Goal: Task Accomplishment & Management: Complete application form

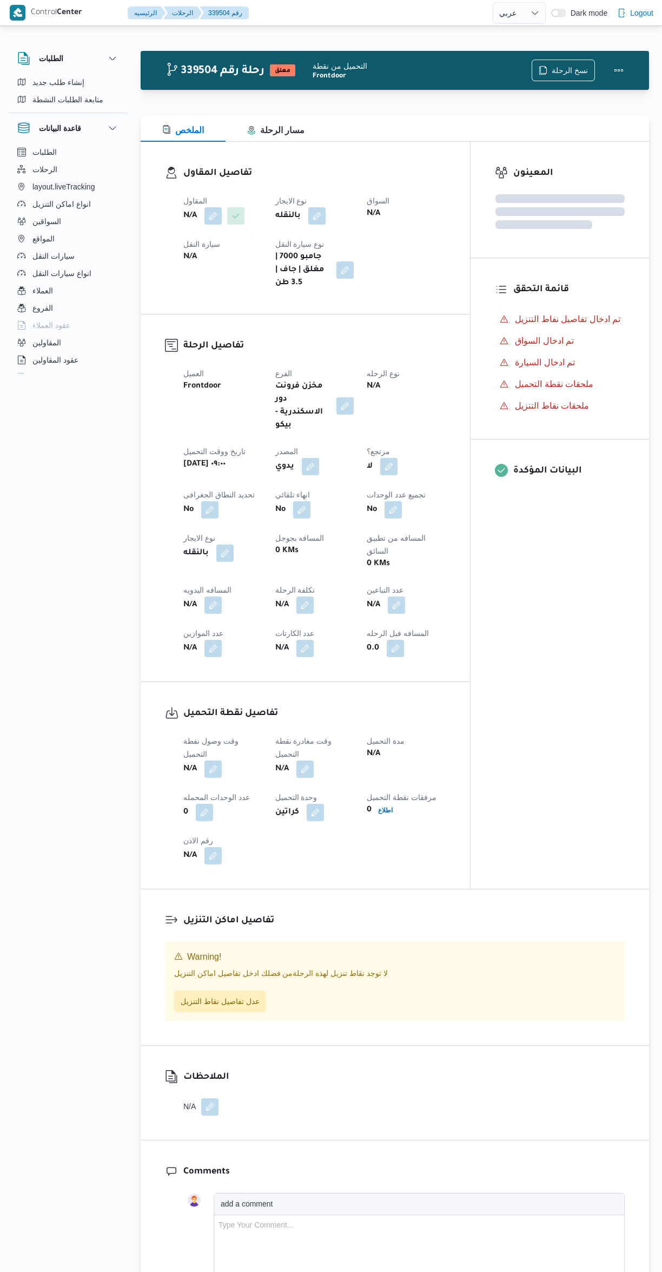
select select "ar"
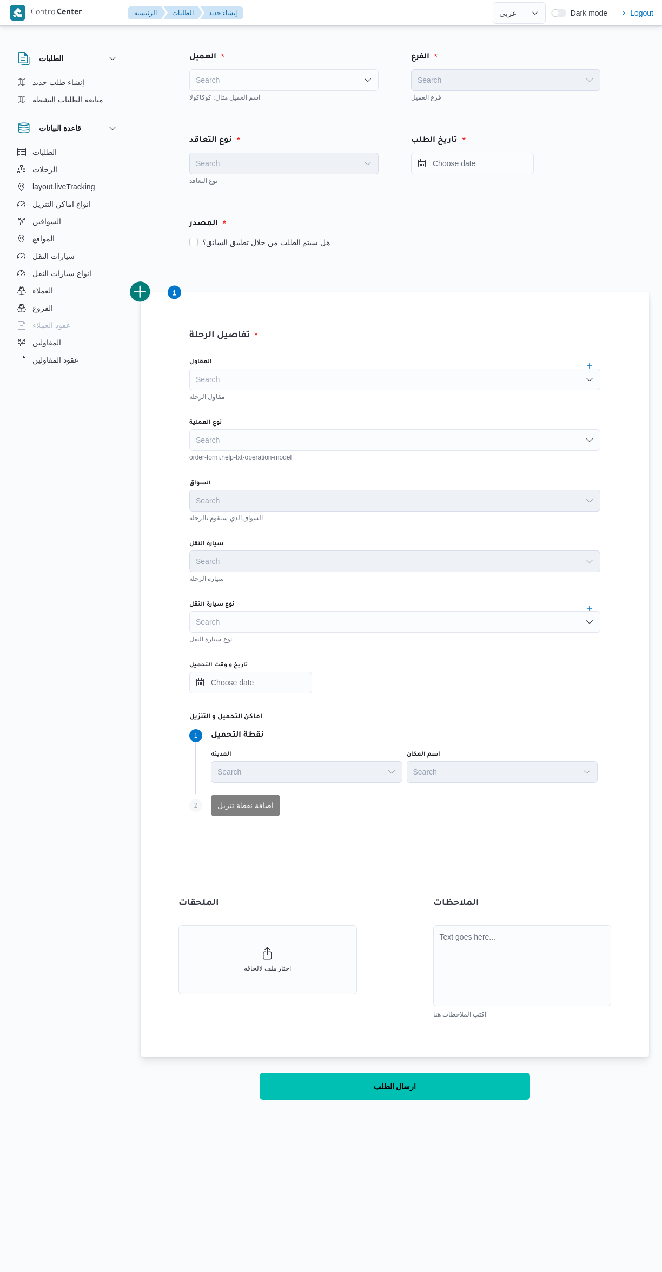
select select "ar"
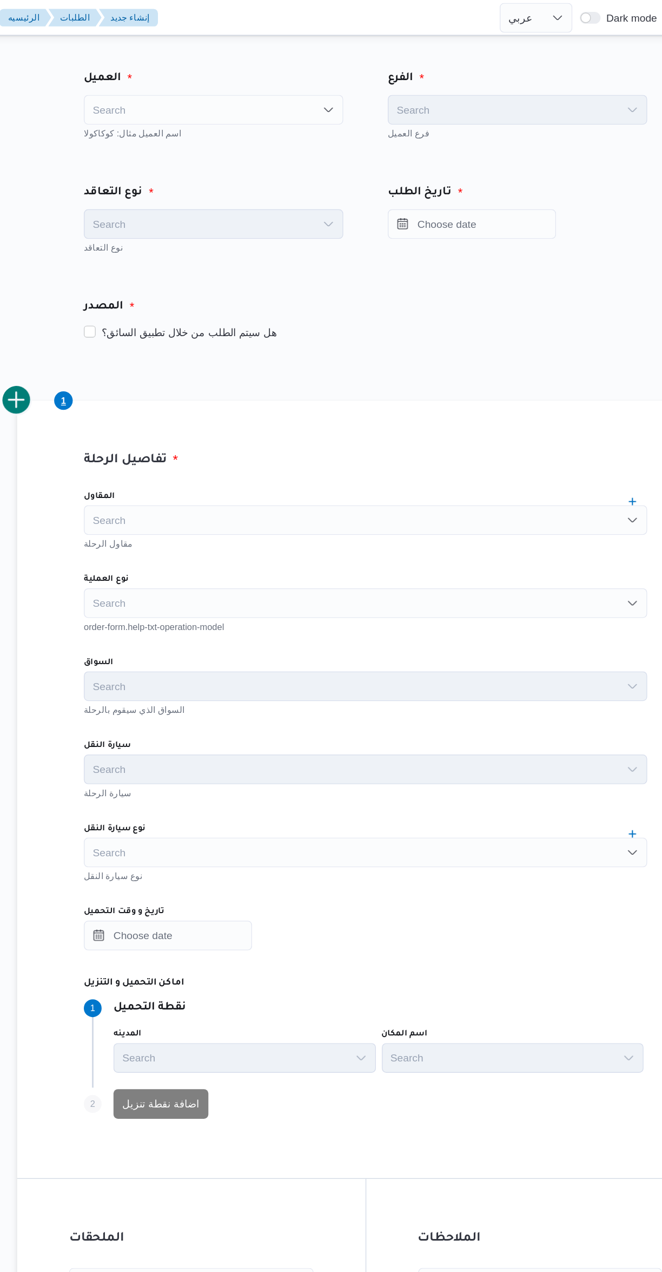
click at [242, 70] on div "Search" at bounding box center [283, 80] width 189 height 22
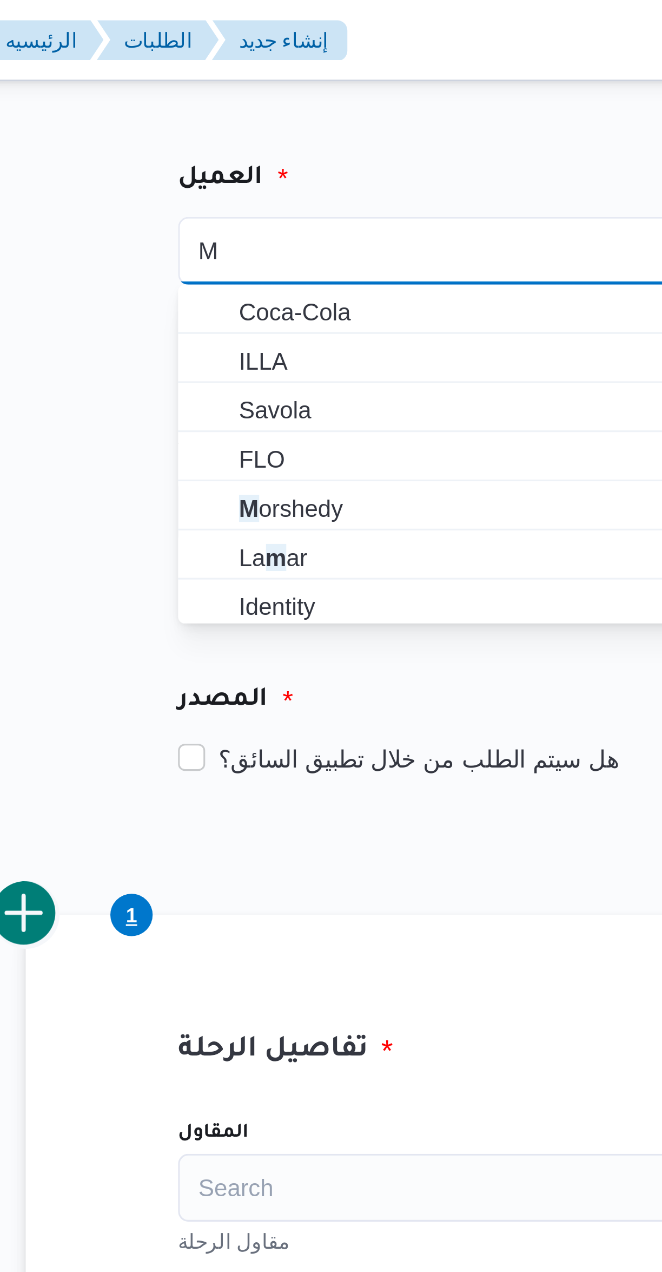
type input "Me"
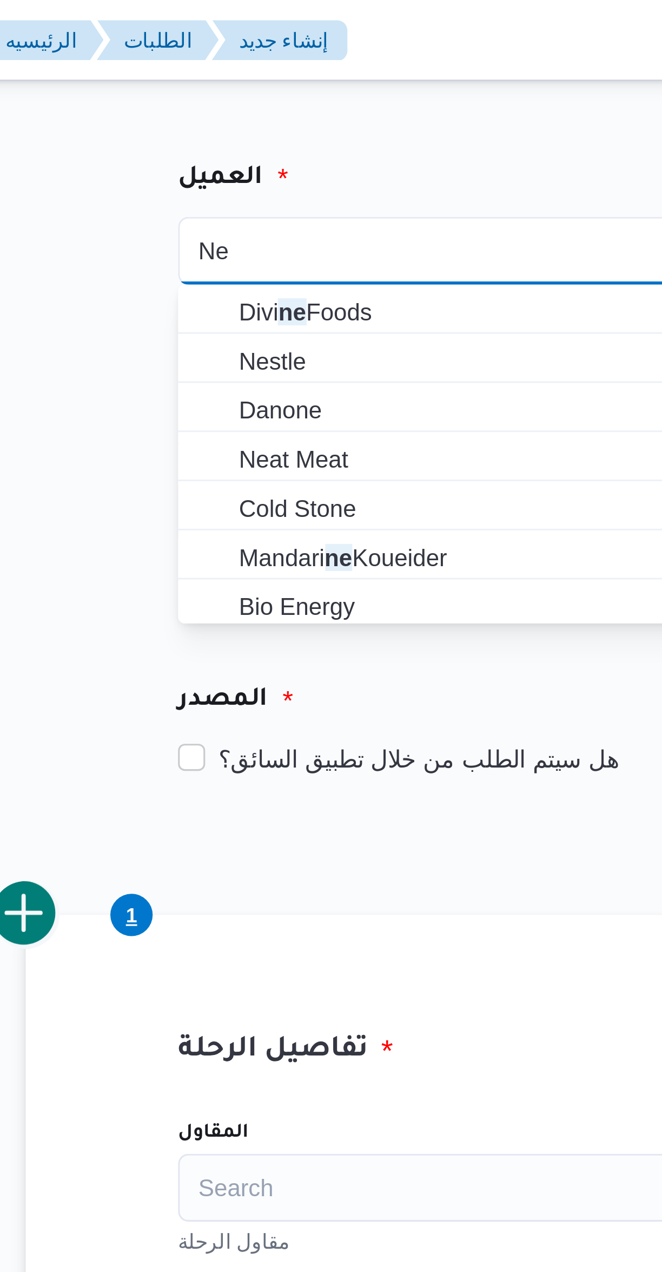
type input "Ne"
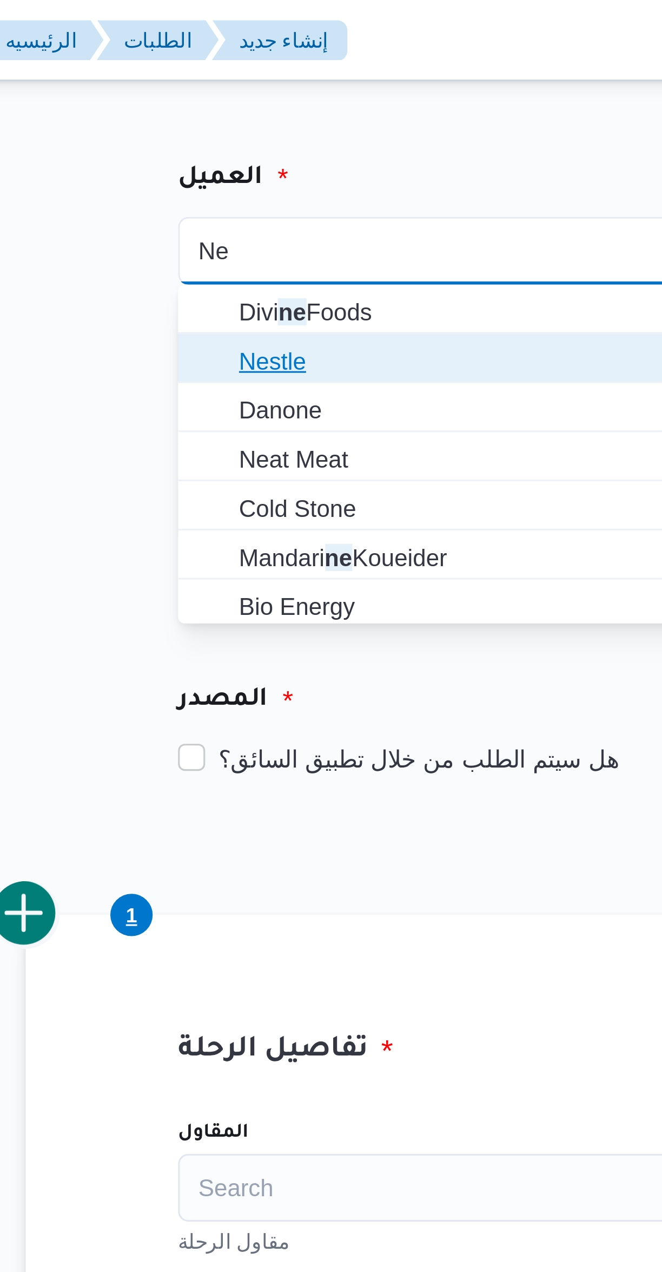
click at [209, 115] on span "Nestle" at bounding box center [290, 115] width 163 height 13
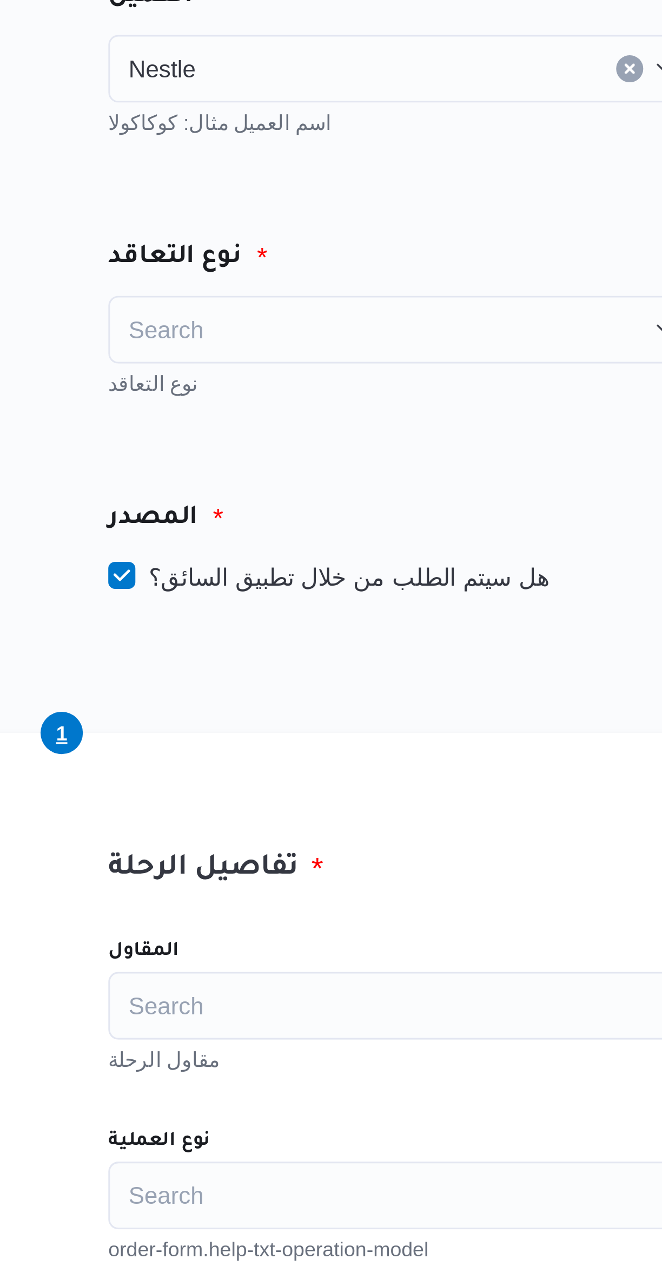
click at [216, 168] on div "Search" at bounding box center [283, 164] width 189 height 22
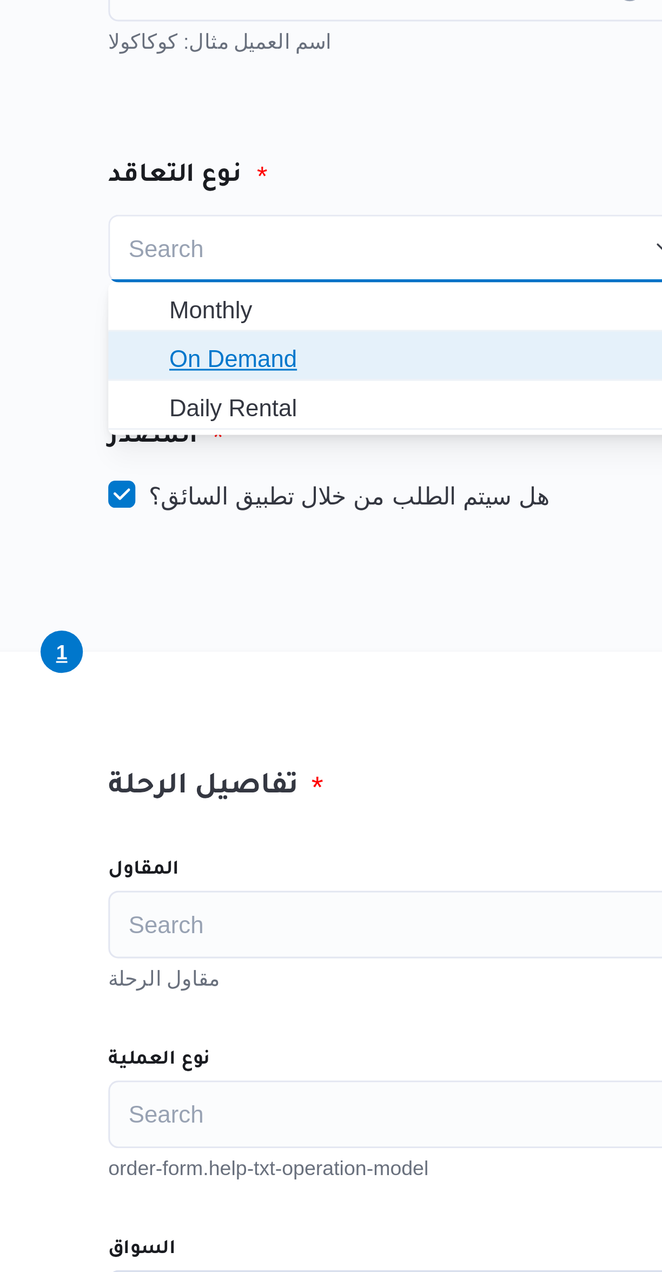
click at [220, 202] on span "On Demand" at bounding box center [290, 198] width 163 height 13
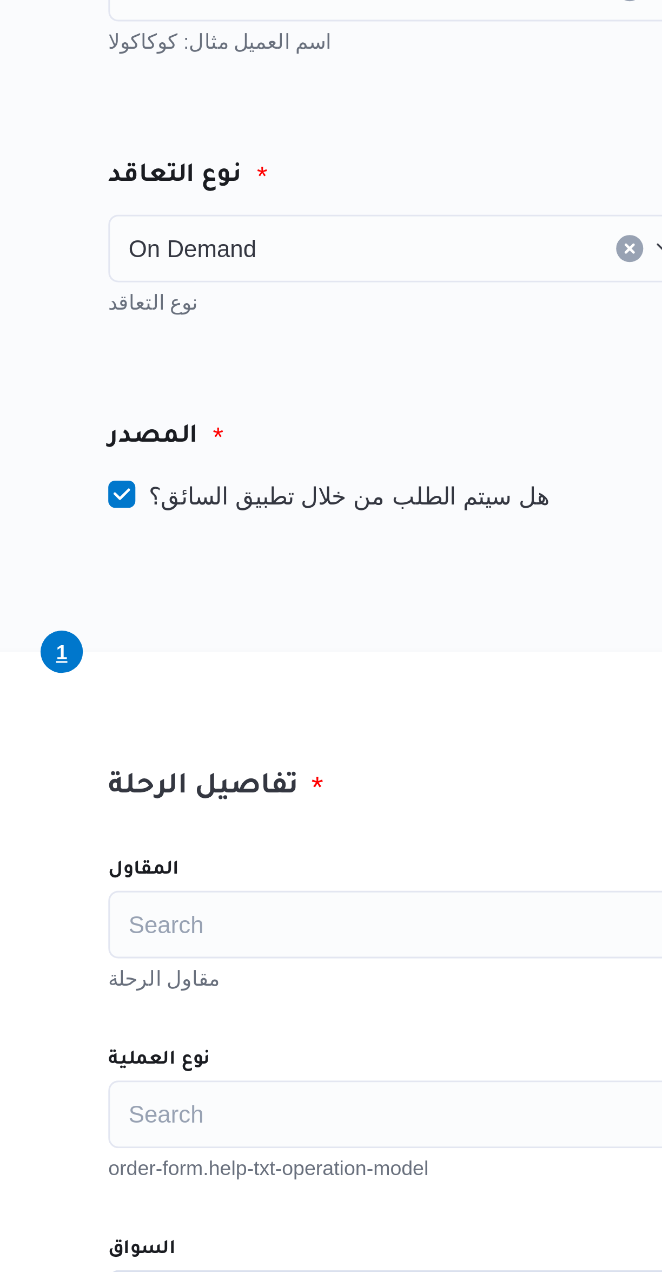
click at [221, 244] on label "هل سيتم الطلب من خلال تطبيق السائق؟" at bounding box center [259, 242] width 141 height 13
checkbox input "false"
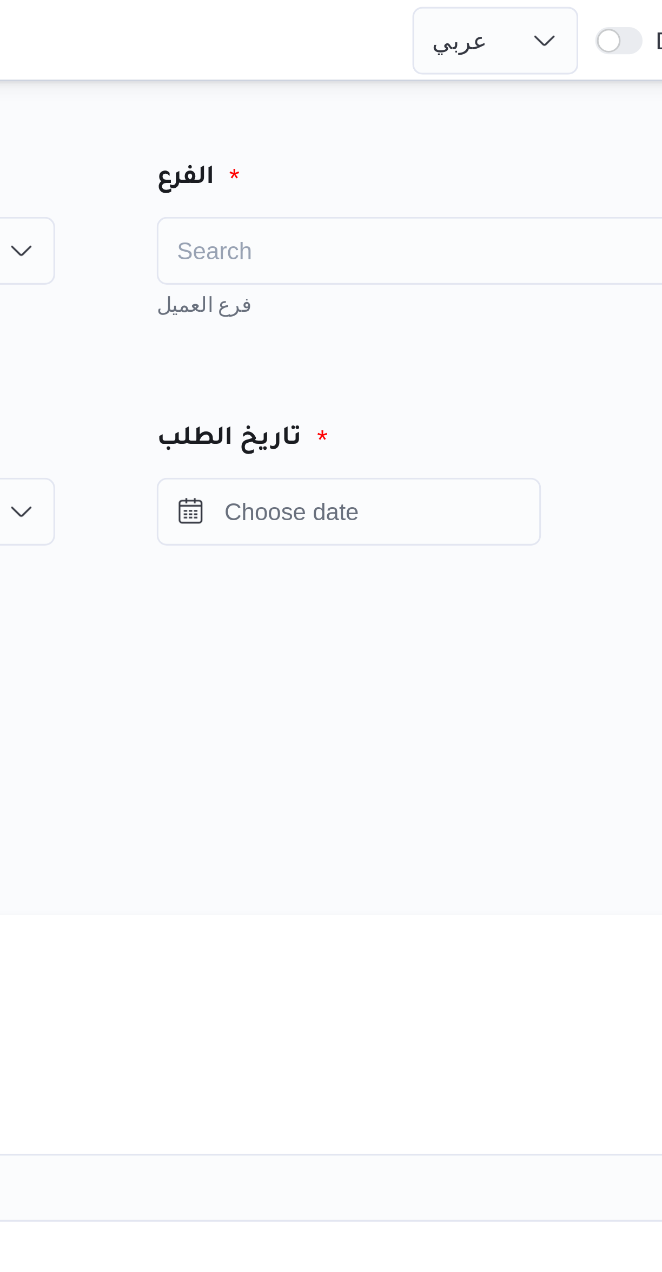
click at [425, 83] on div "Search" at bounding box center [505, 80] width 189 height 22
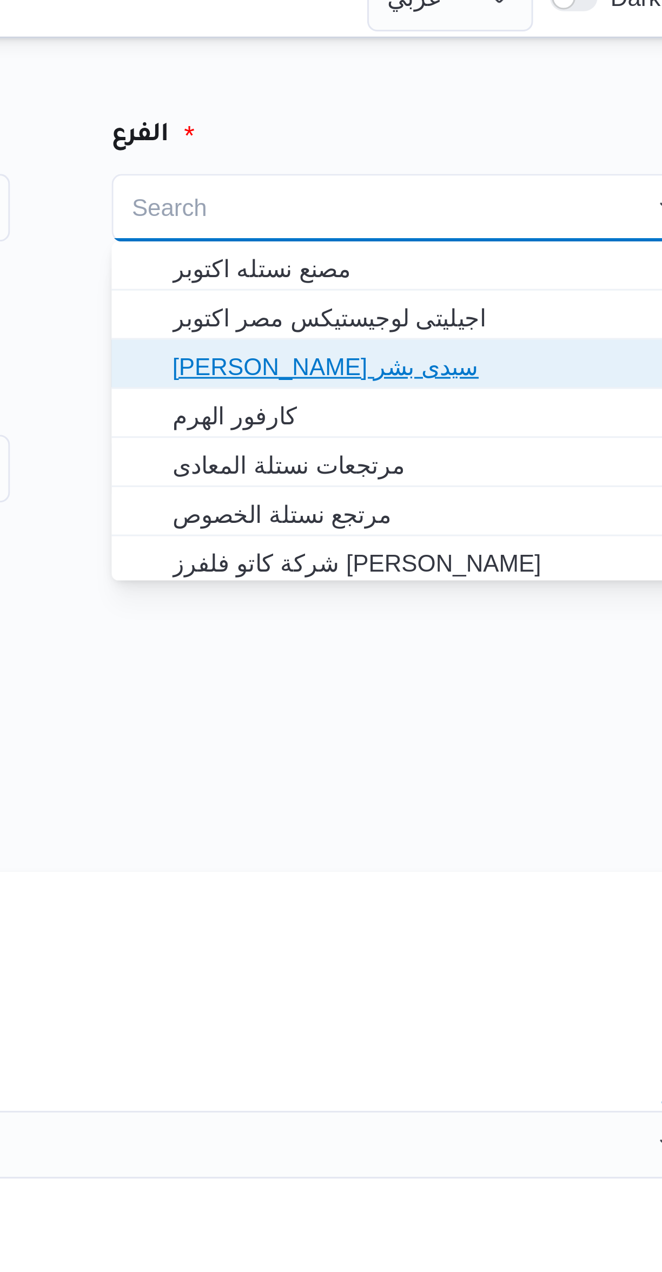
click at [451, 123] on span "[PERSON_NAME] سيدى بشر" at bounding box center [506, 130] width 181 height 17
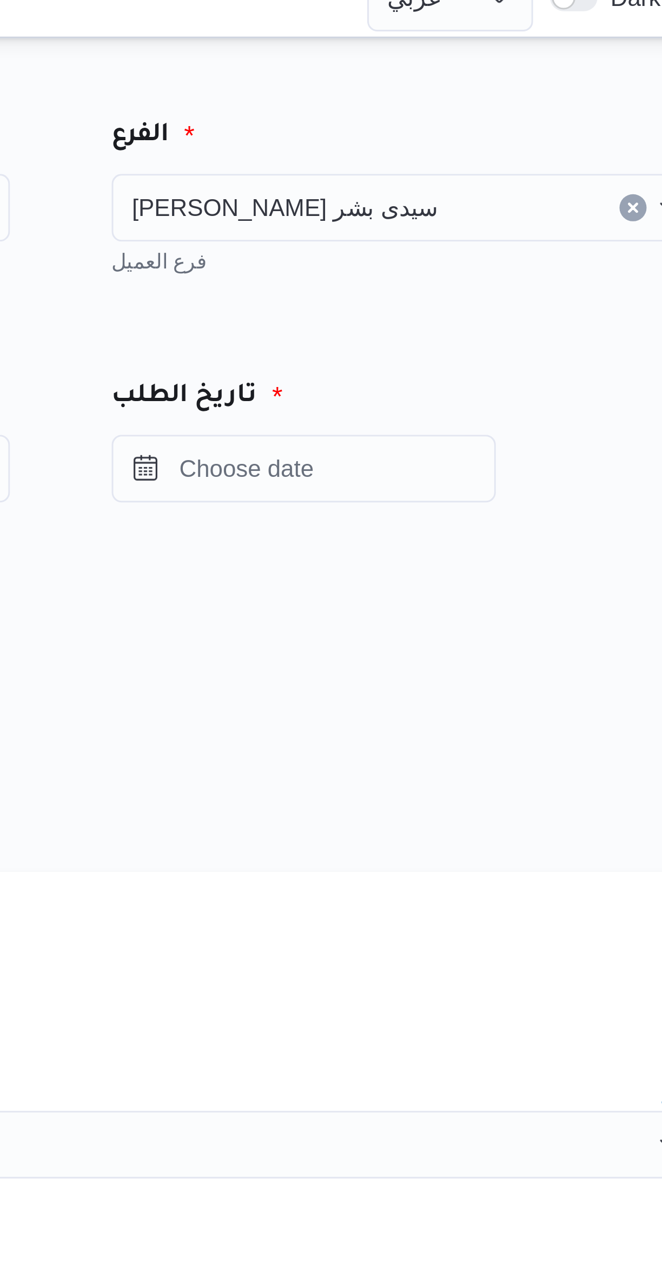
click at [437, 83] on span "[PERSON_NAME] سيدى بشر" at bounding box center [467, 80] width 98 height 12
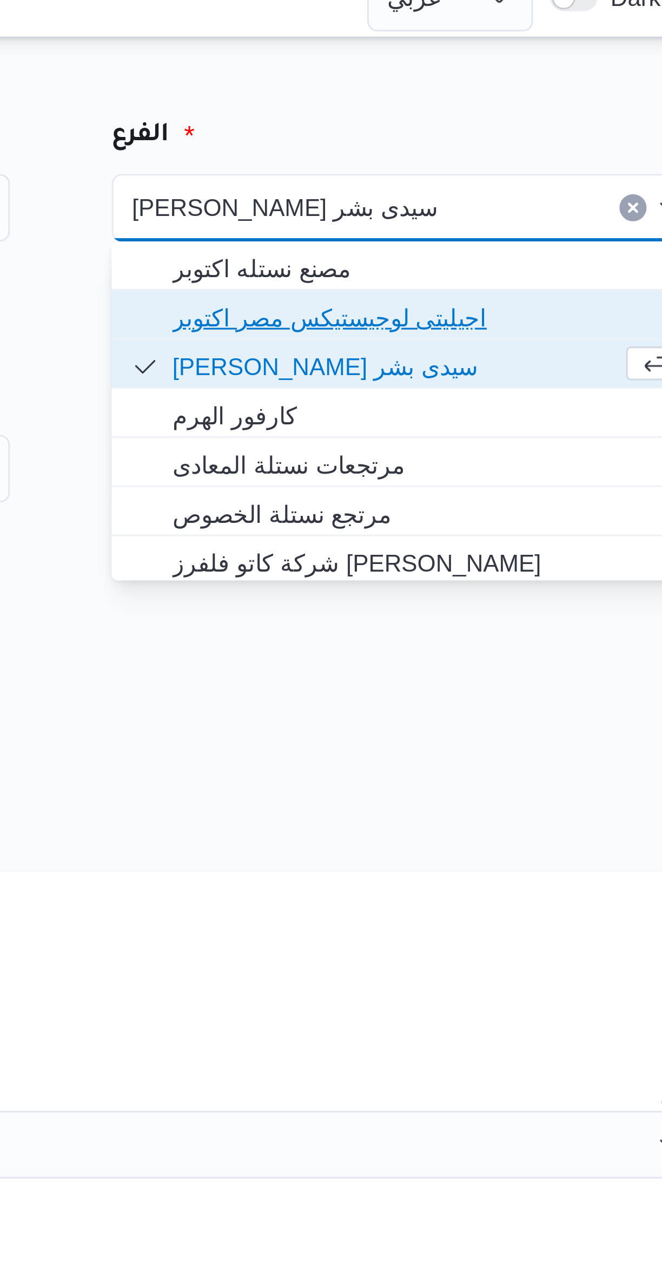
click at [451, 116] on span "اجيليتى لوجيستيكس مصر اكتوبر" at bounding box center [512, 115] width 163 height 13
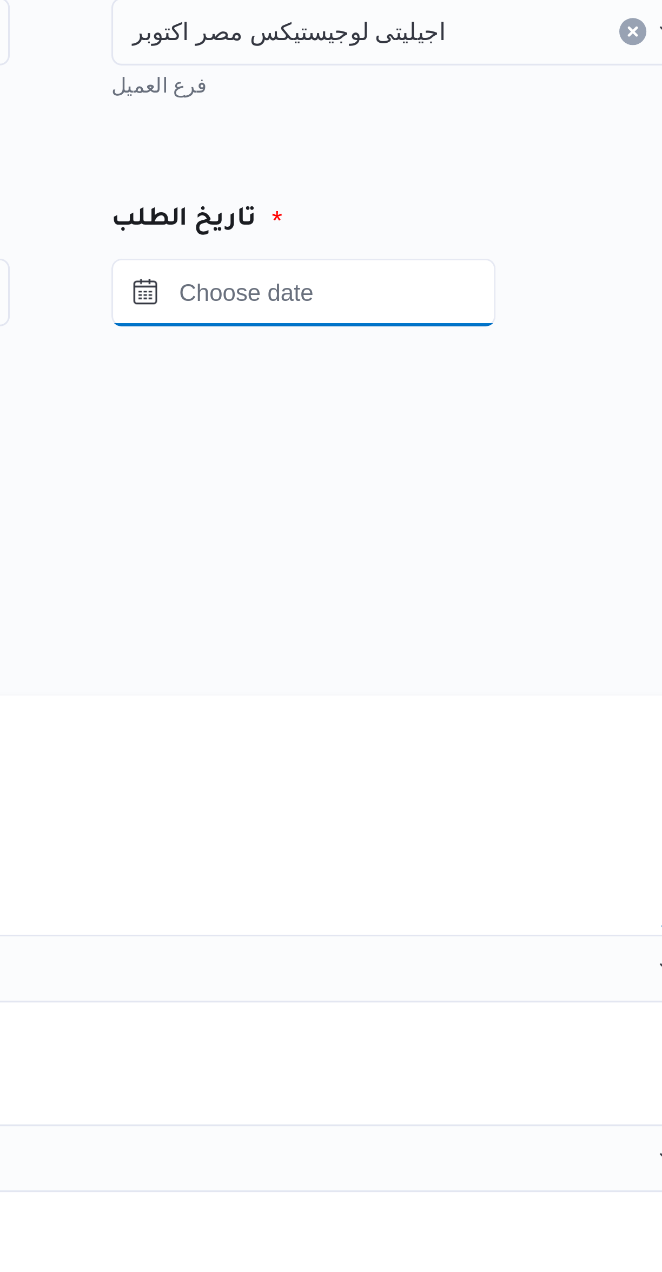
click at [452, 166] on input "Press the down key to open a popover containing a calendar." at bounding box center [472, 164] width 123 height 22
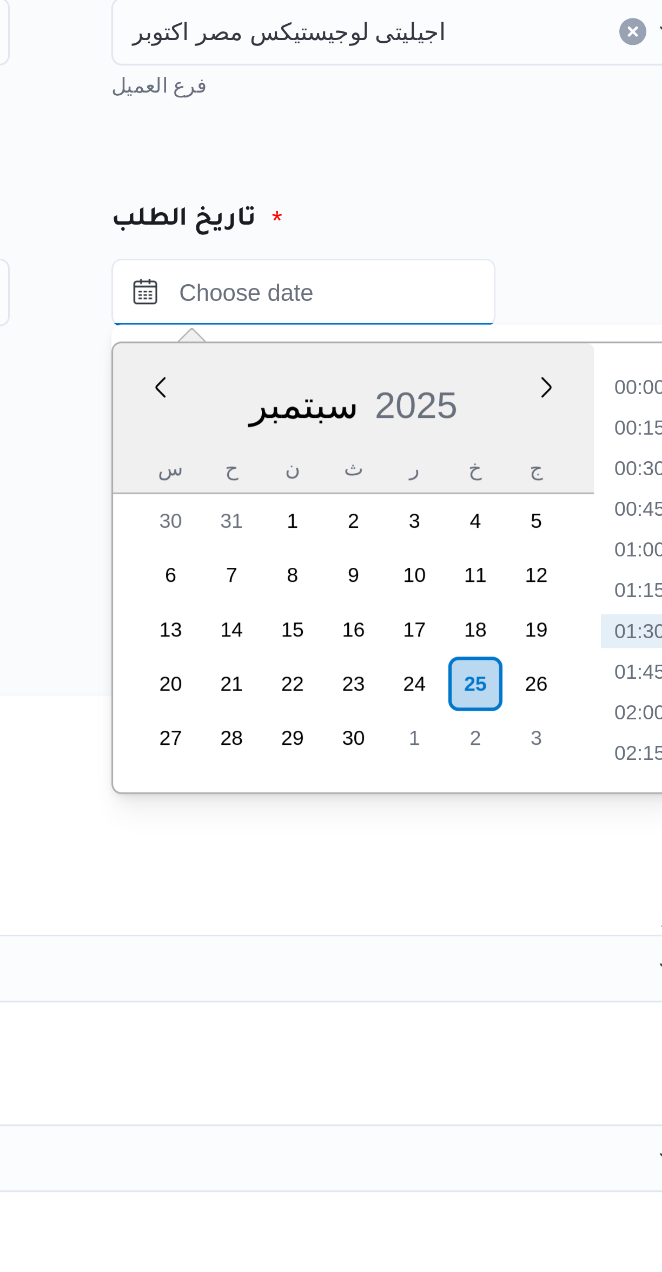
scroll to position [12, 0]
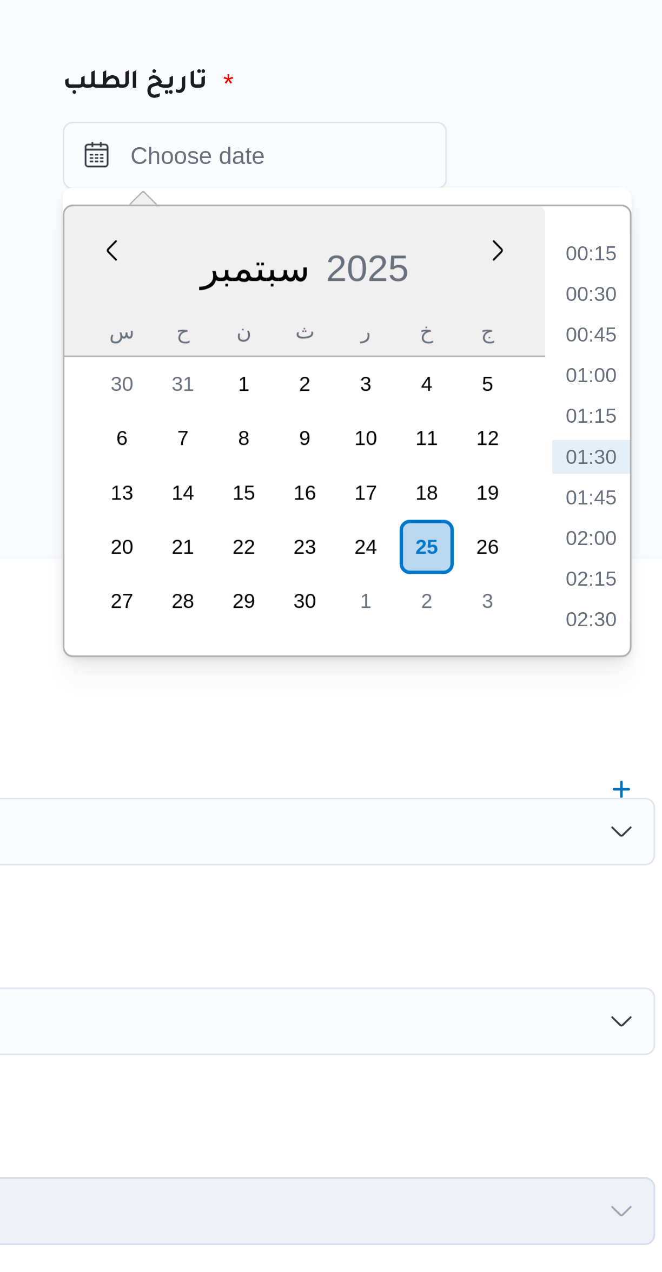
click at [582, 230] on li "01:00" at bounding box center [580, 233] width 25 height 11
type input "[DATE] ٠١:٠٠"
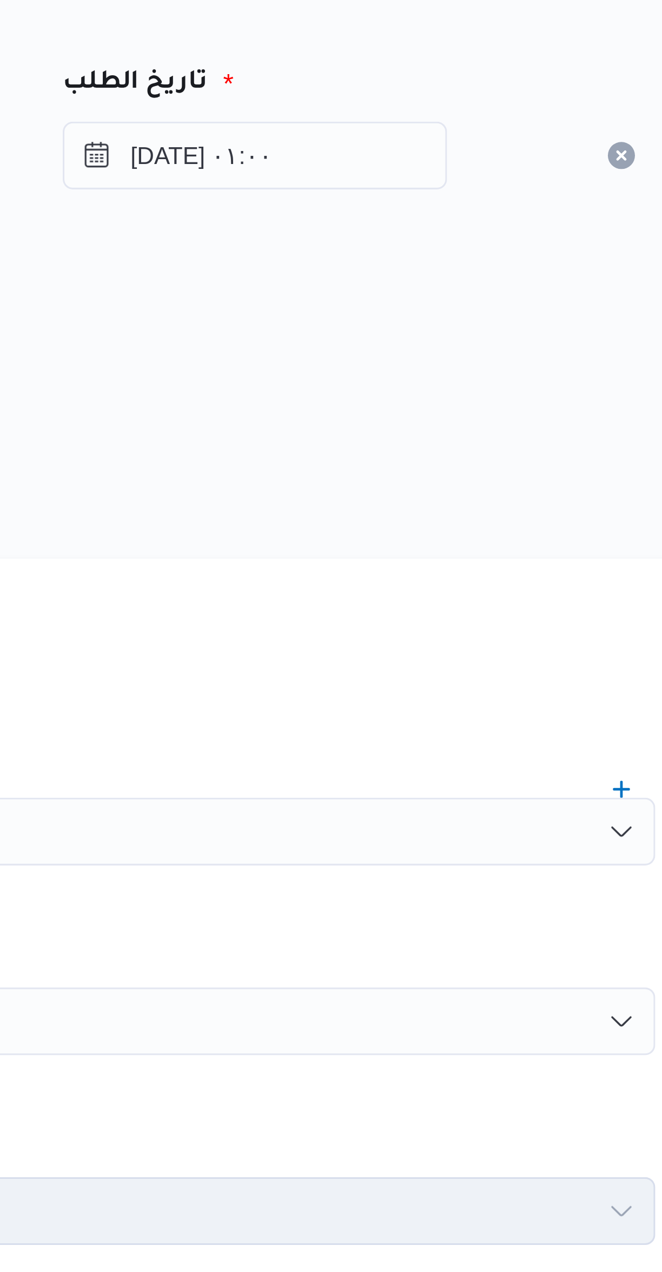
click at [466, 227] on div "المصدر" at bounding box center [395, 224] width 424 height 26
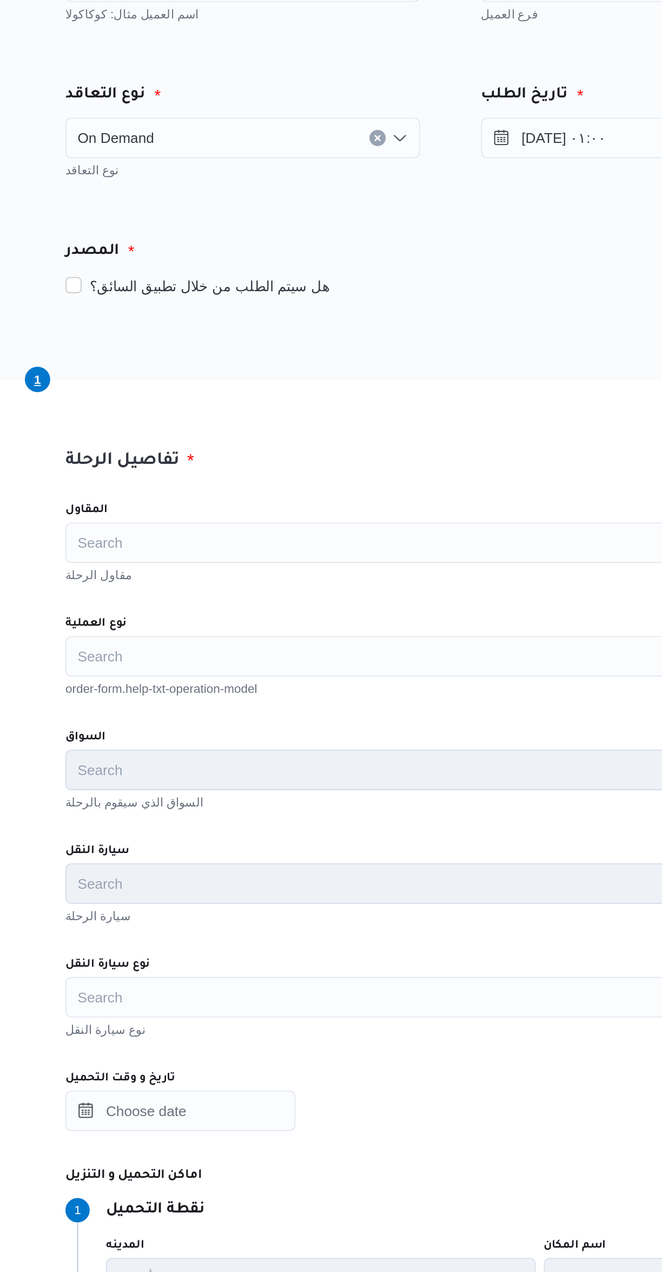
click at [226, 378] on div "Search" at bounding box center [394, 380] width 411 height 22
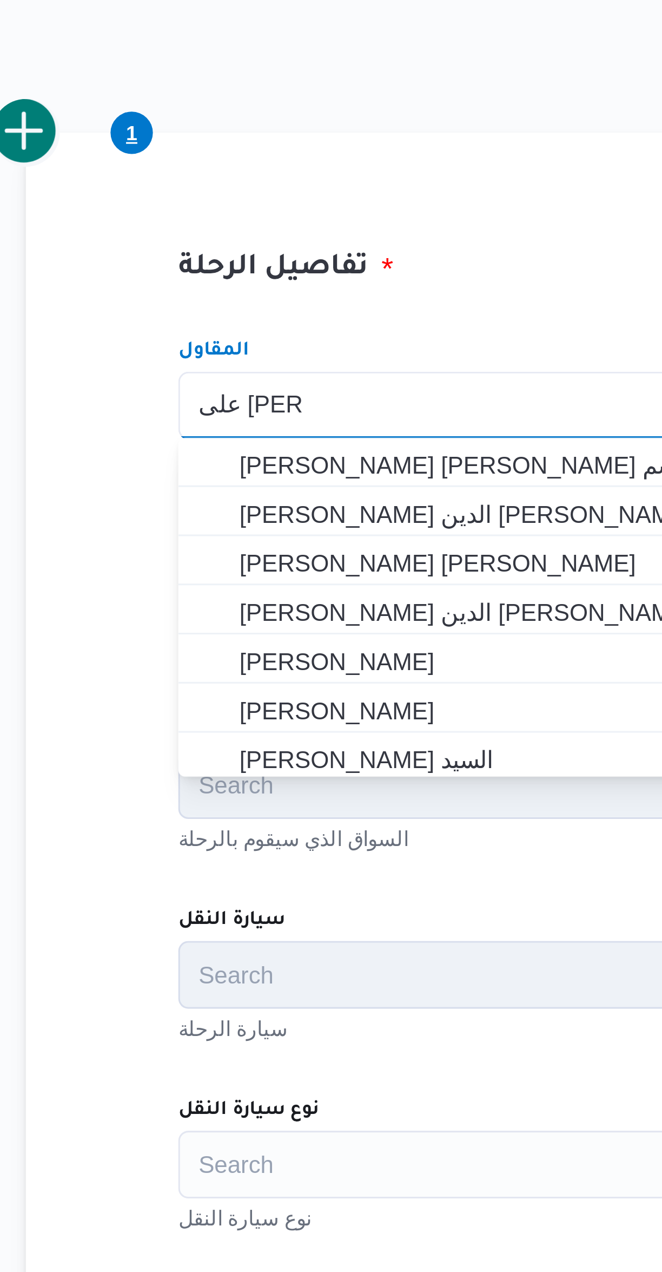
scroll to position [0, 0]
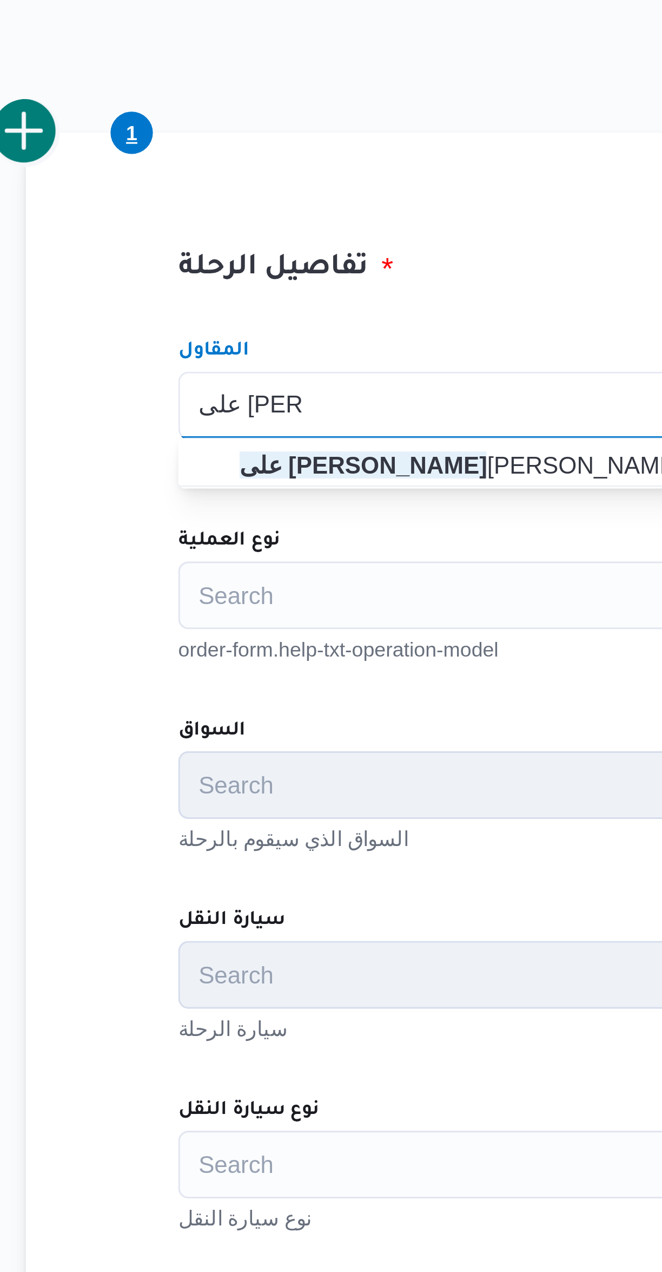
type input "على [PERSON_NAME]"
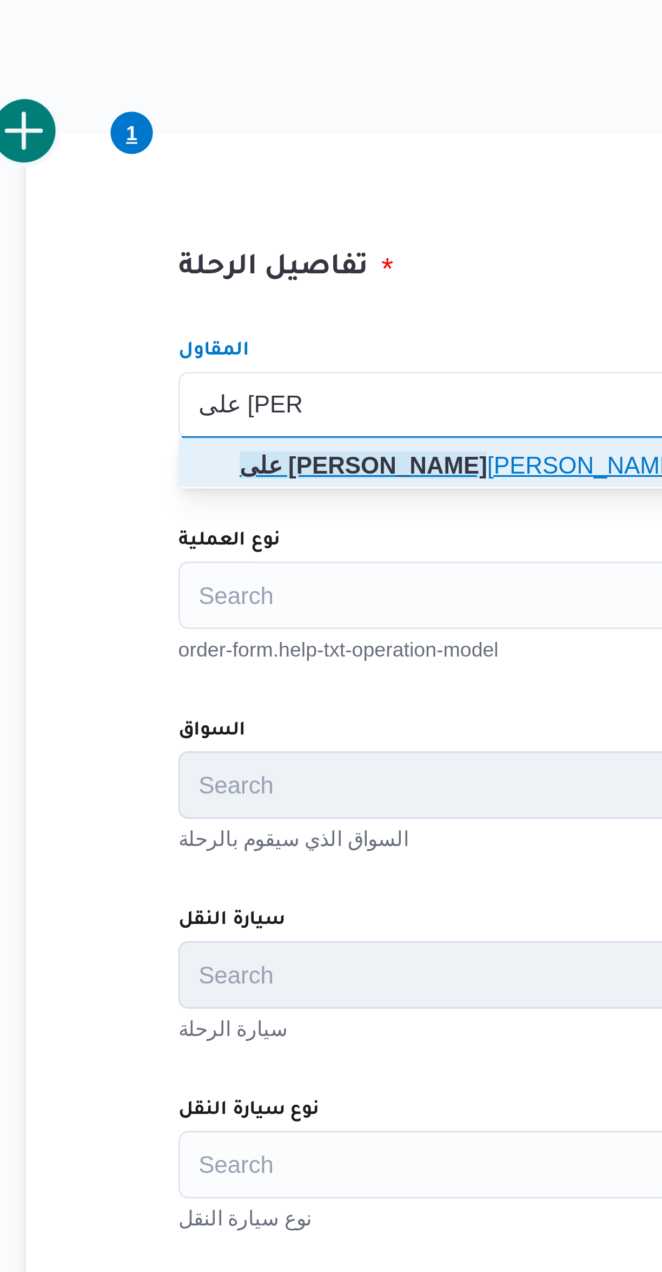
click at [211, 394] on span "على [PERSON_NAME]" at bounding box center [401, 398] width 385 height 13
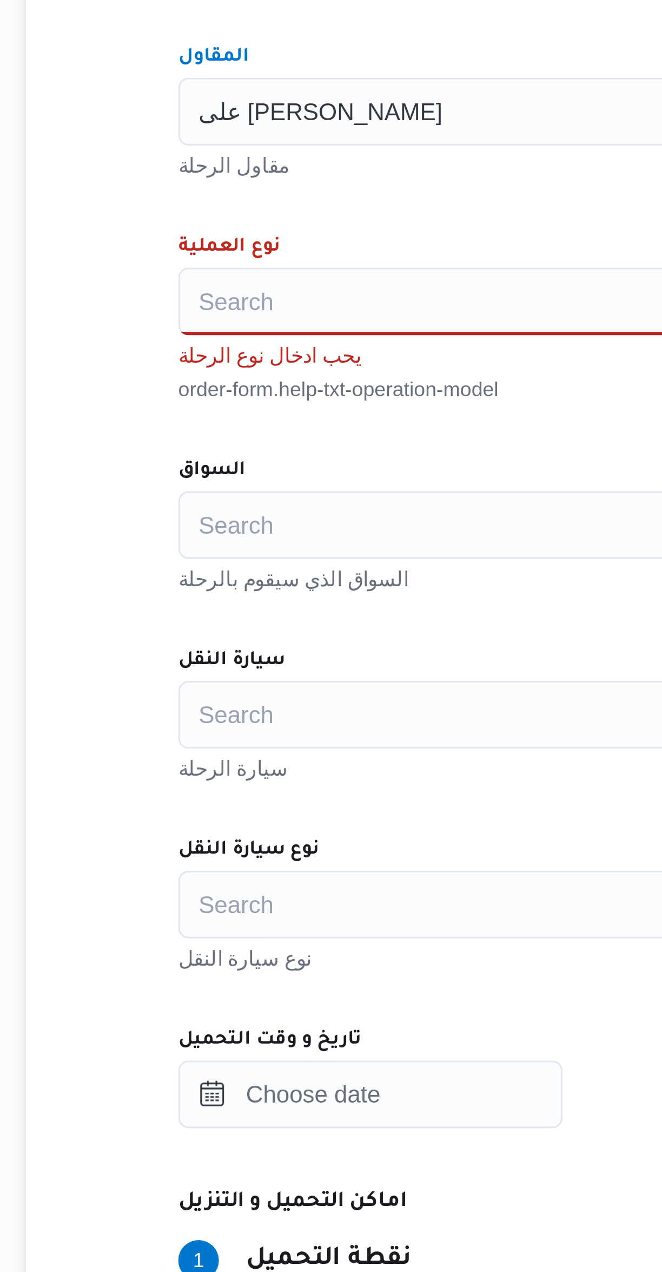
click at [211, 434] on div "Search" at bounding box center [394, 440] width 411 height 22
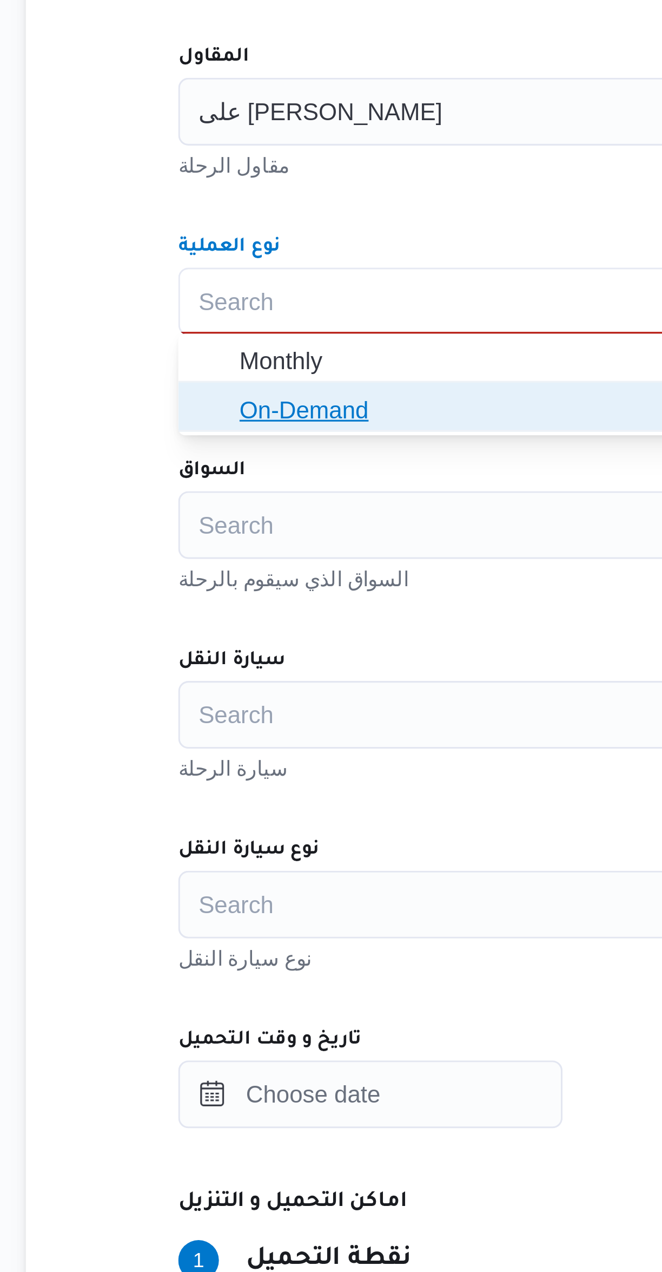
click at [207, 477] on span "On-Demand" at bounding box center [395, 474] width 403 height 17
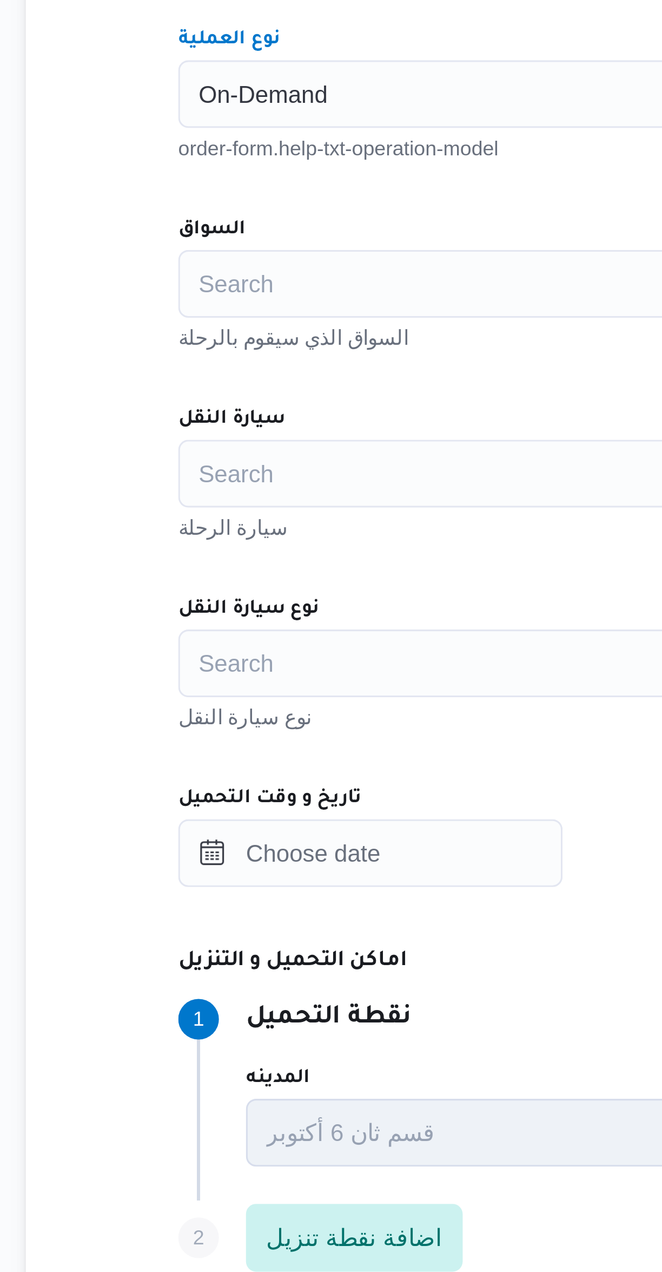
click at [205, 505] on div "Search" at bounding box center [394, 501] width 411 height 22
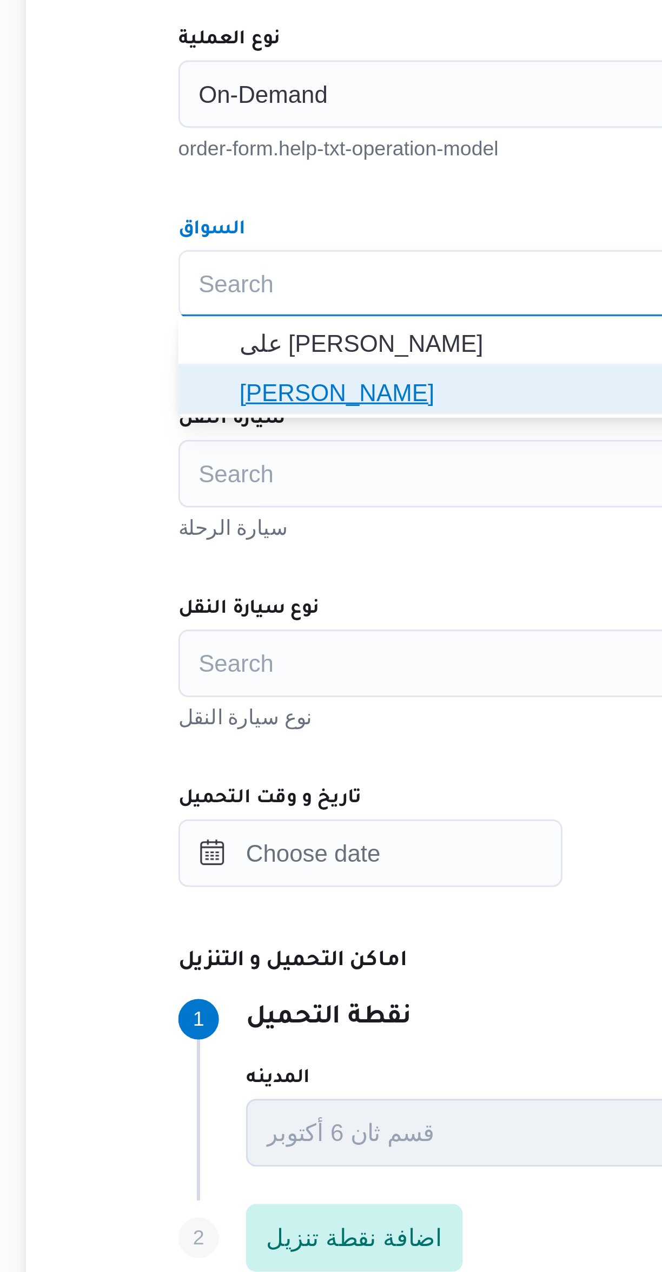
click at [215, 542] on span "[PERSON_NAME]" at bounding box center [395, 535] width 403 height 17
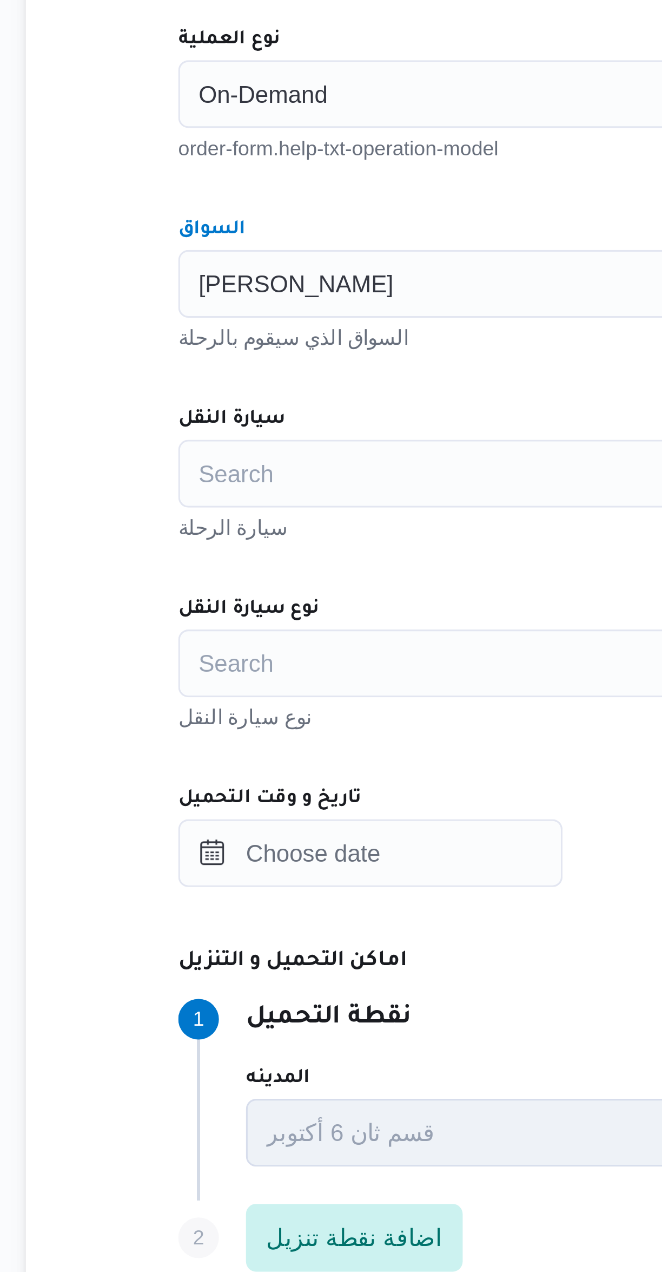
click at [208, 564] on div "Search" at bounding box center [394, 561] width 411 height 22
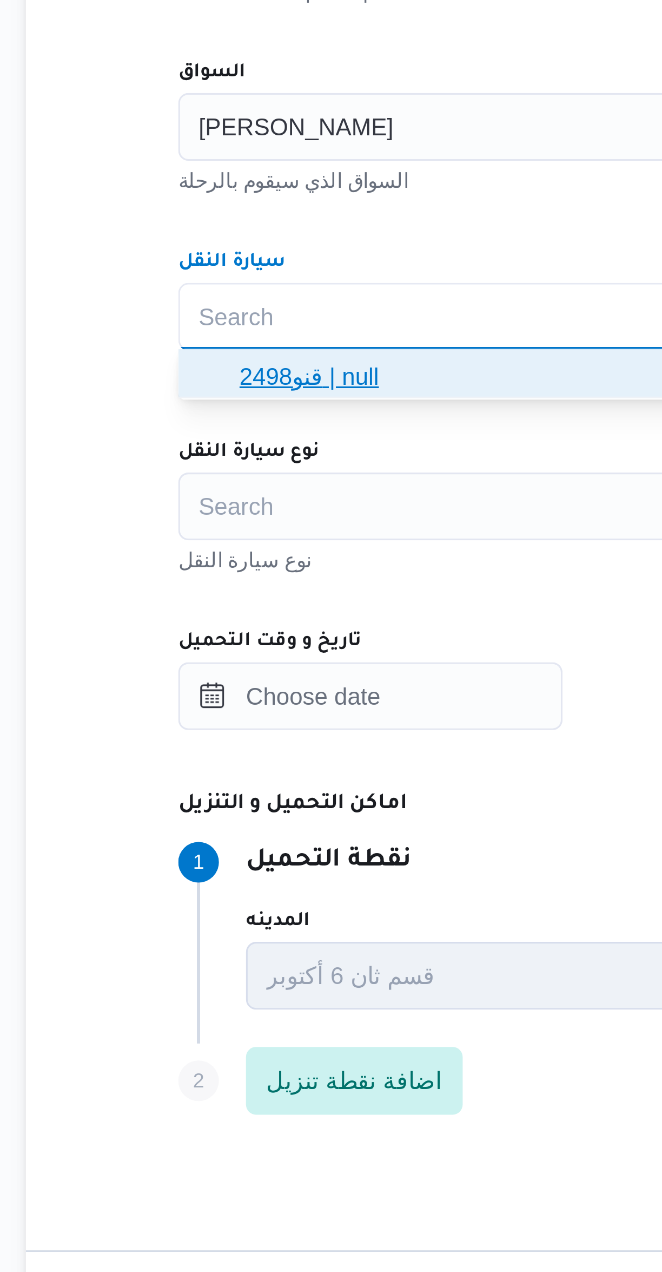
click at [210, 577] on span "قنو2498 | null" at bounding box center [401, 580] width 385 height 13
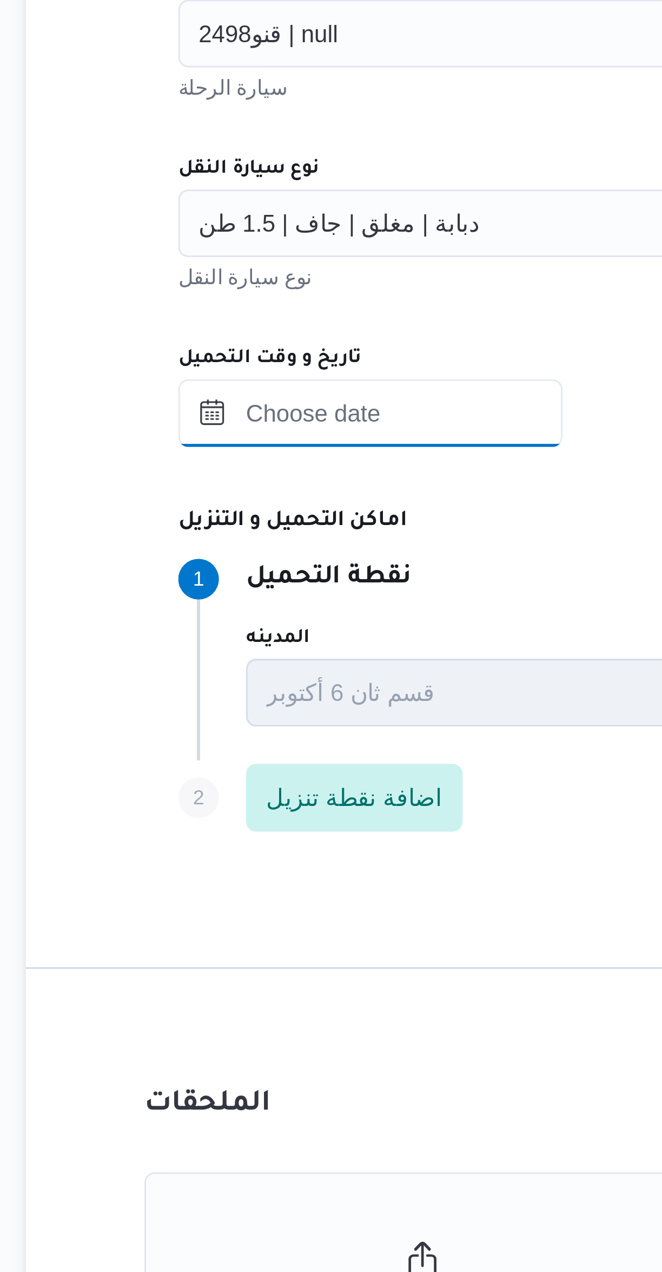
click at [232, 686] on input "تاريخ و وقت التحميل" at bounding box center [250, 683] width 123 height 22
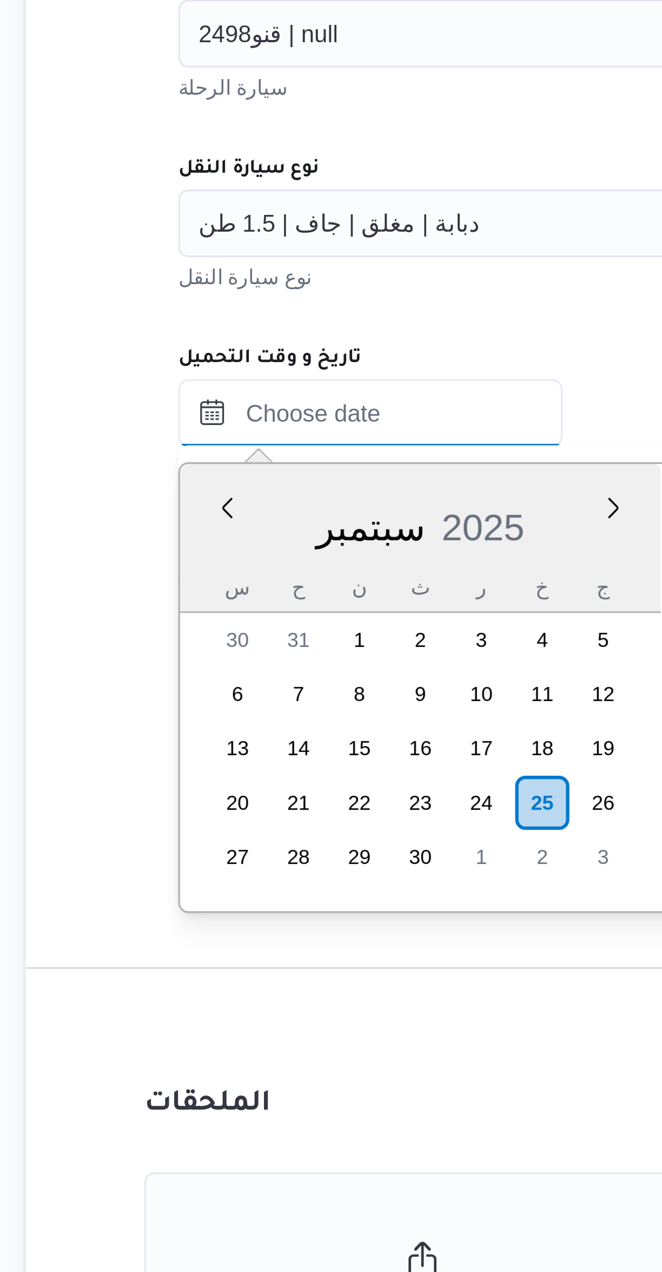
scroll to position [13, 0]
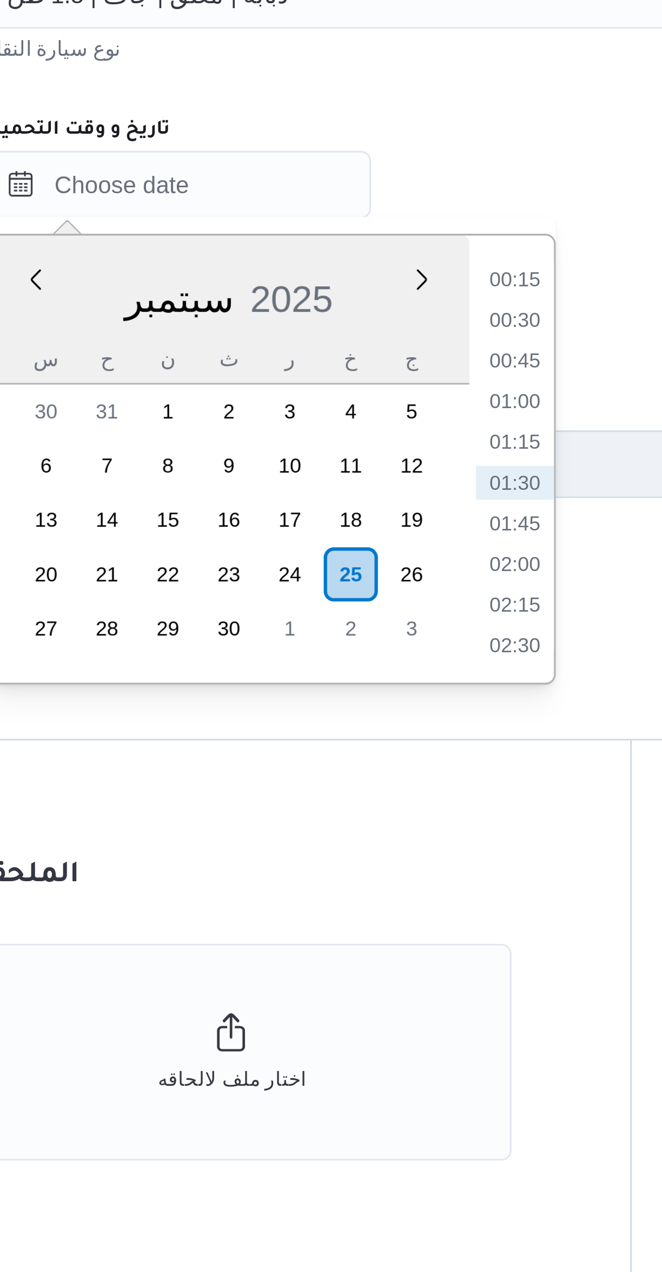
click at [353, 752] on li "01:00" at bounding box center [358, 751] width 25 height 11
type input "[DATE] ٠١:٠٠"
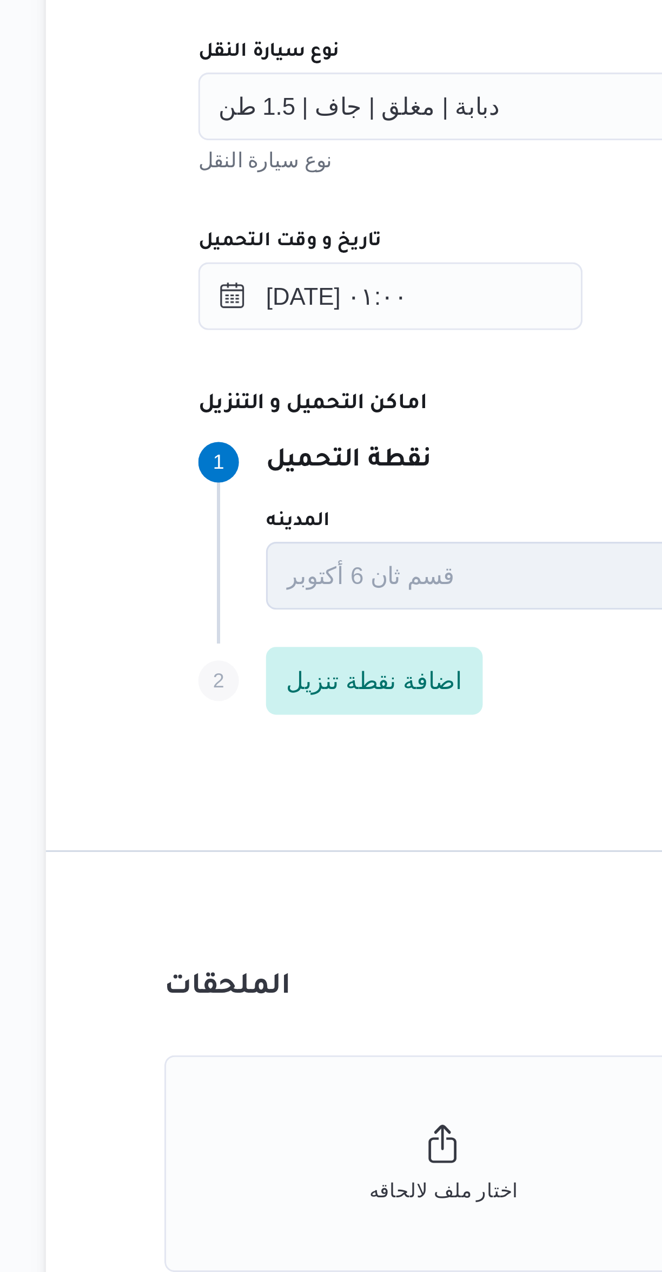
click at [285, 718] on dt "اماكن التحميل و التنزيل" at bounding box center [432, 717] width 487 height 13
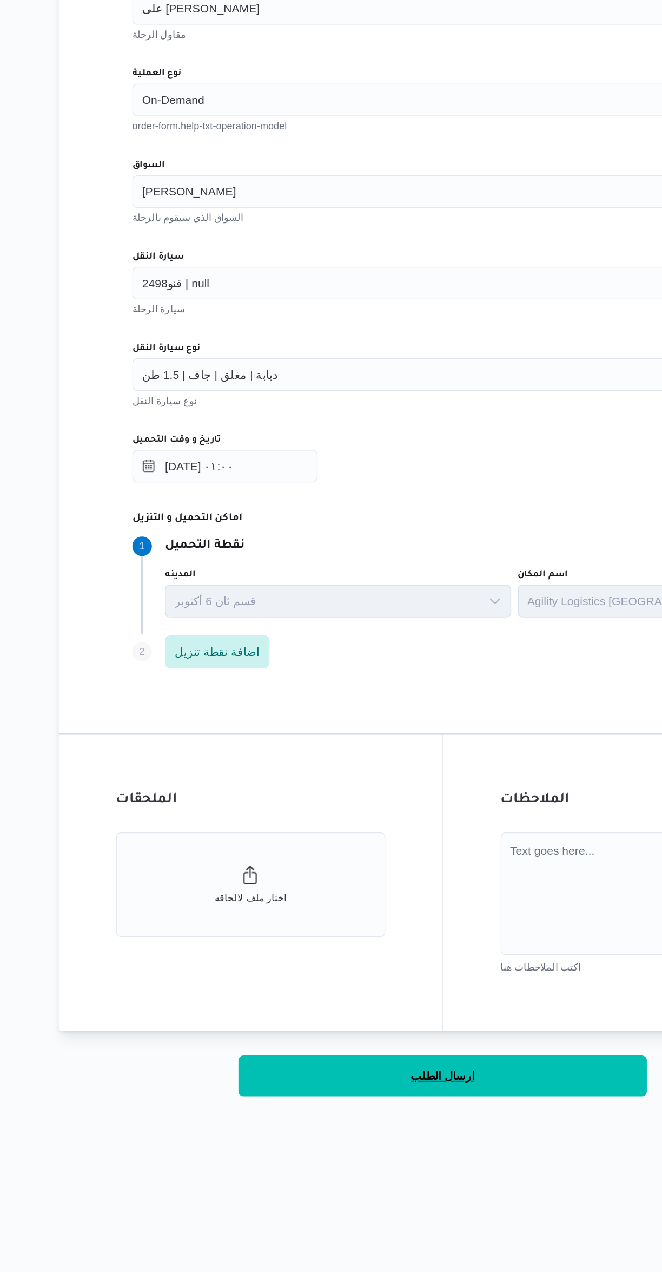
click at [423, 1082] on button "ارسال الطلب" at bounding box center [395, 1086] width 271 height 27
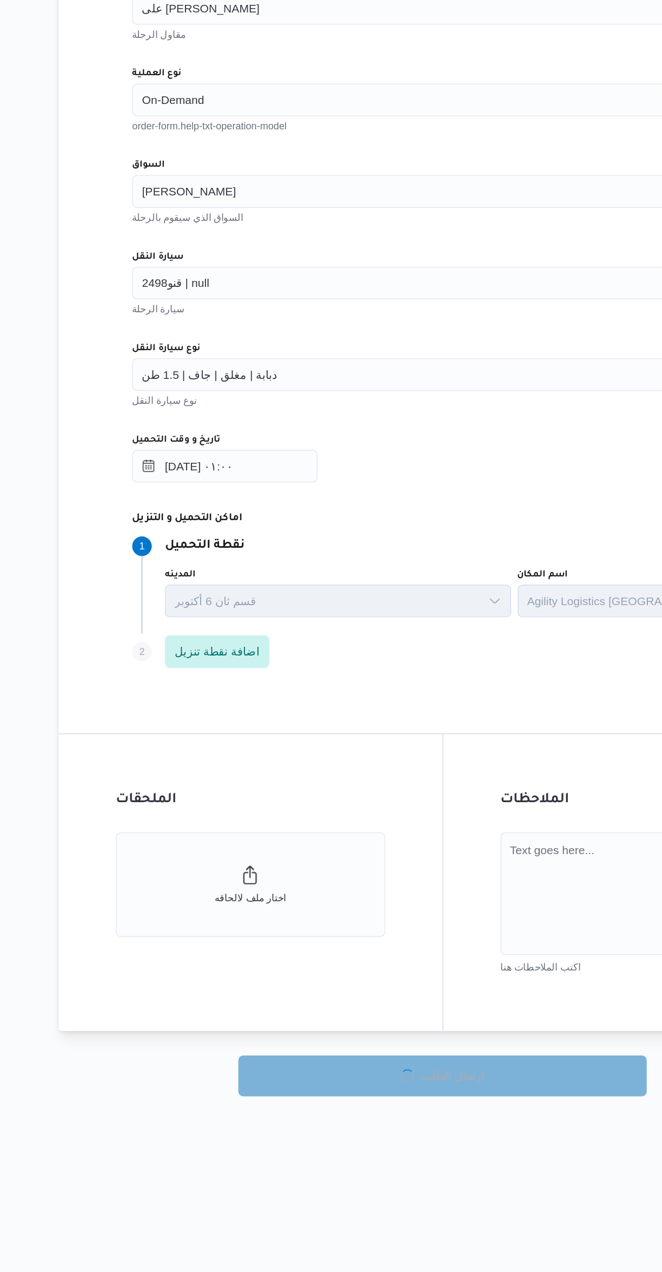
select select "ar"
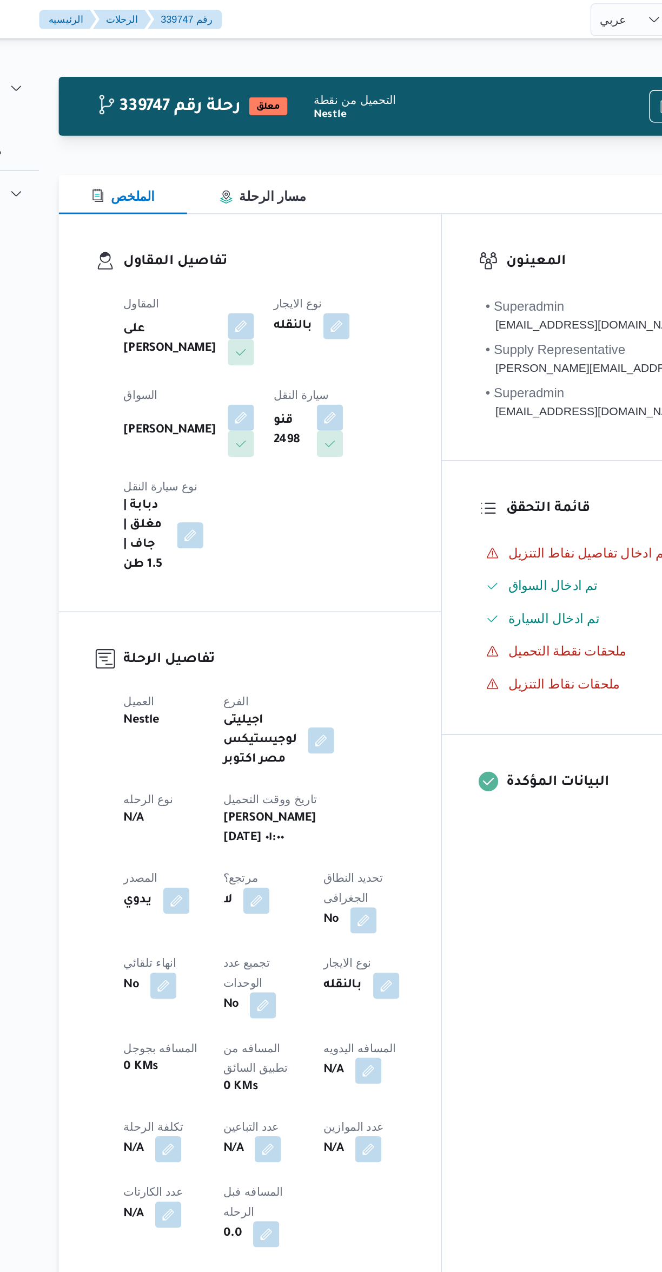
select select "ar"
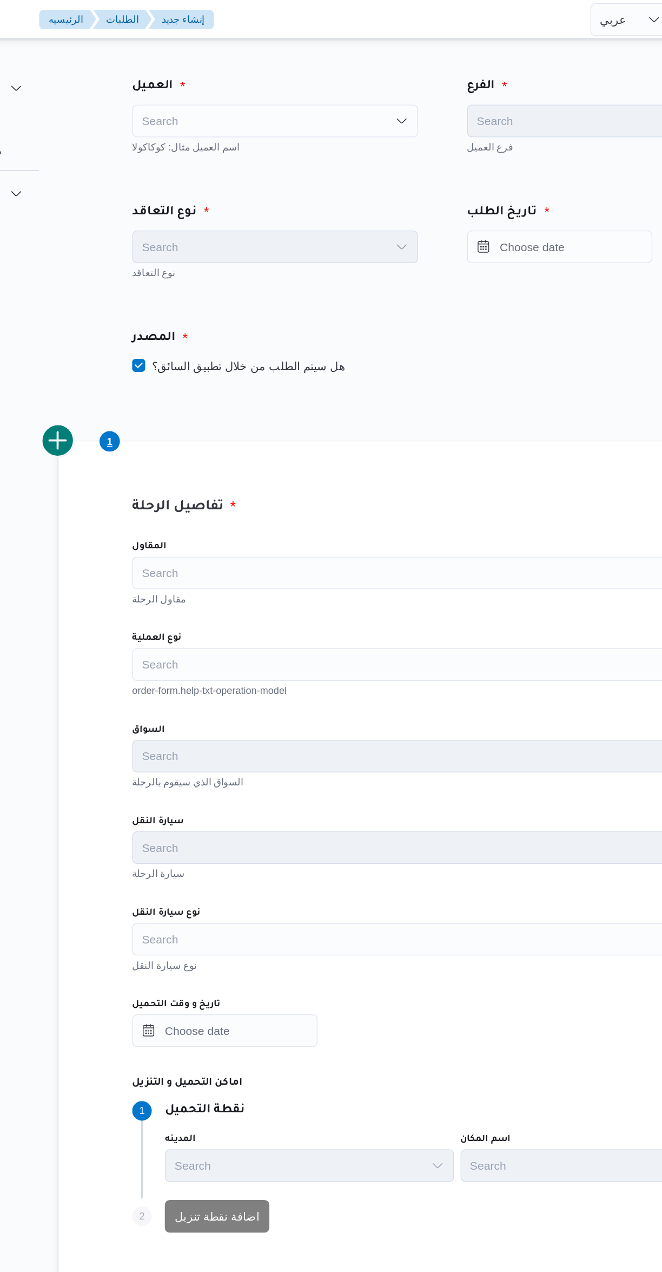
click at [239, 78] on div "Search" at bounding box center [283, 80] width 189 height 22
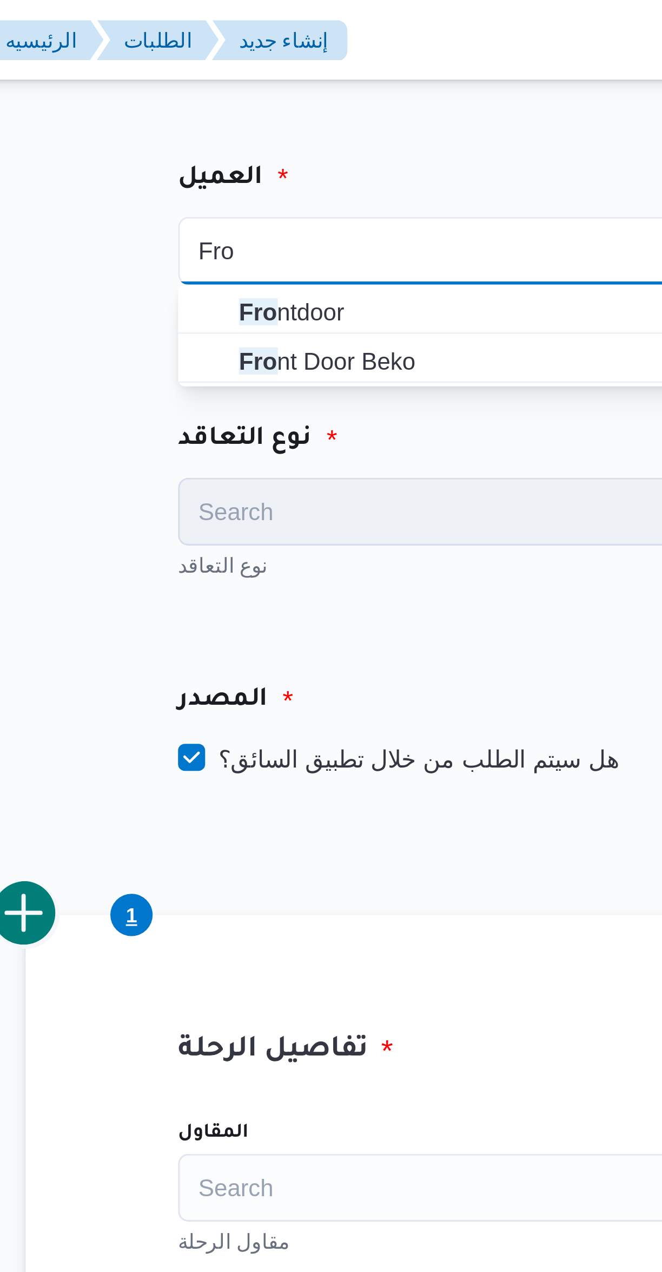
type input "Fro"
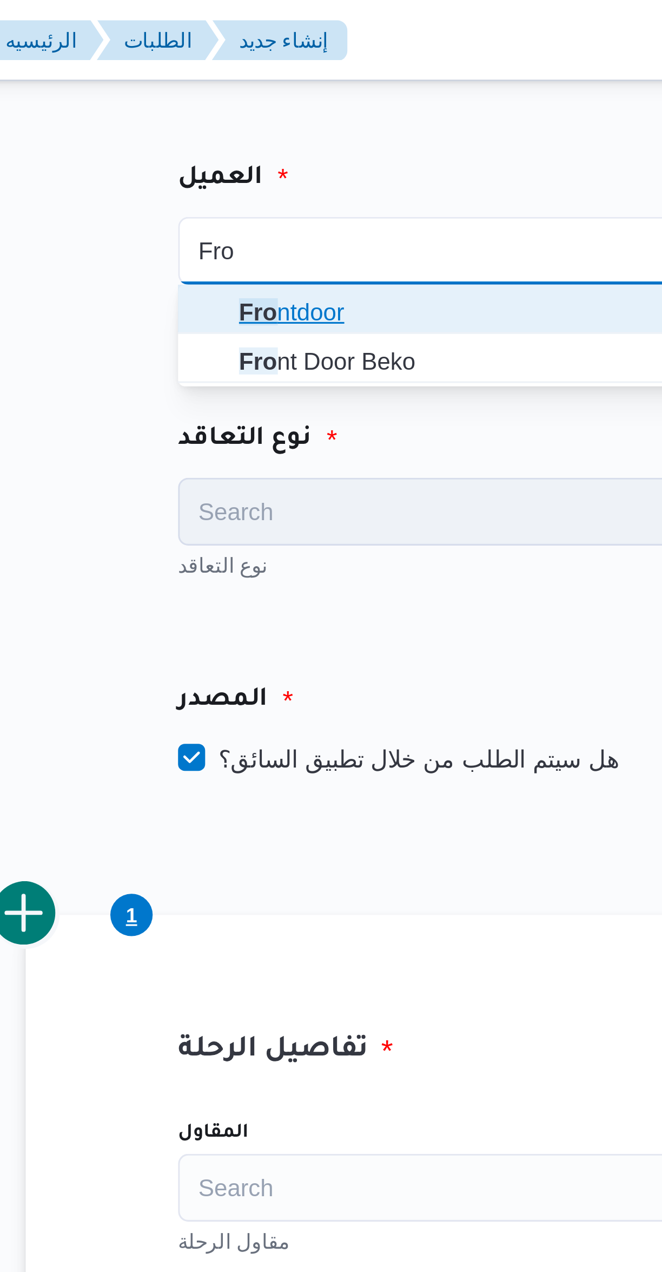
click at [202, 100] on icon "button" at bounding box center [200, 99] width 9 height 9
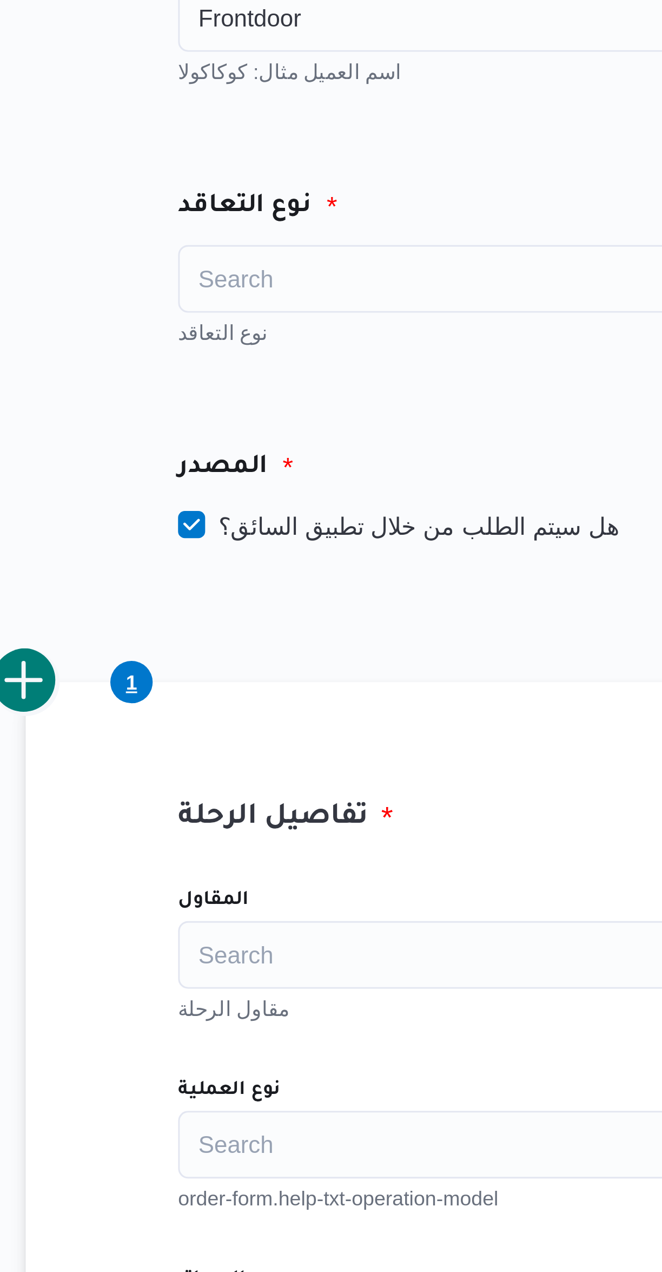
click at [218, 160] on div "Search" at bounding box center [283, 164] width 189 height 22
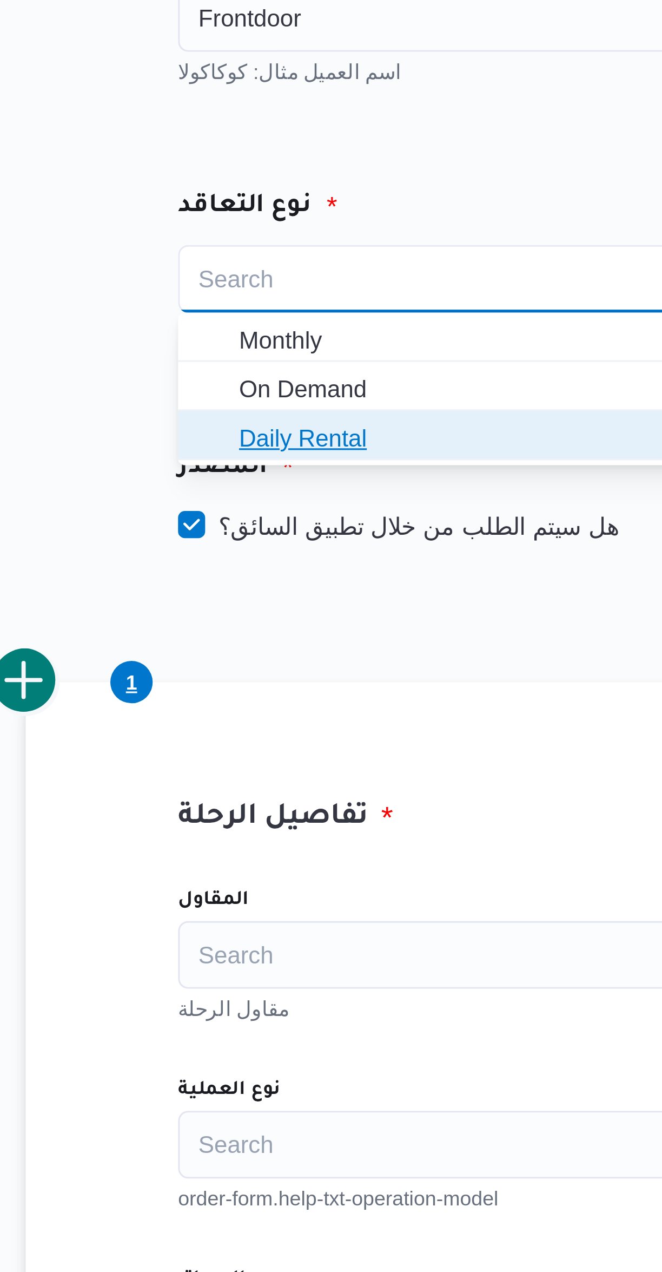
click at [210, 206] on span "Daily Rental" at bounding box center [284, 214] width 181 height 17
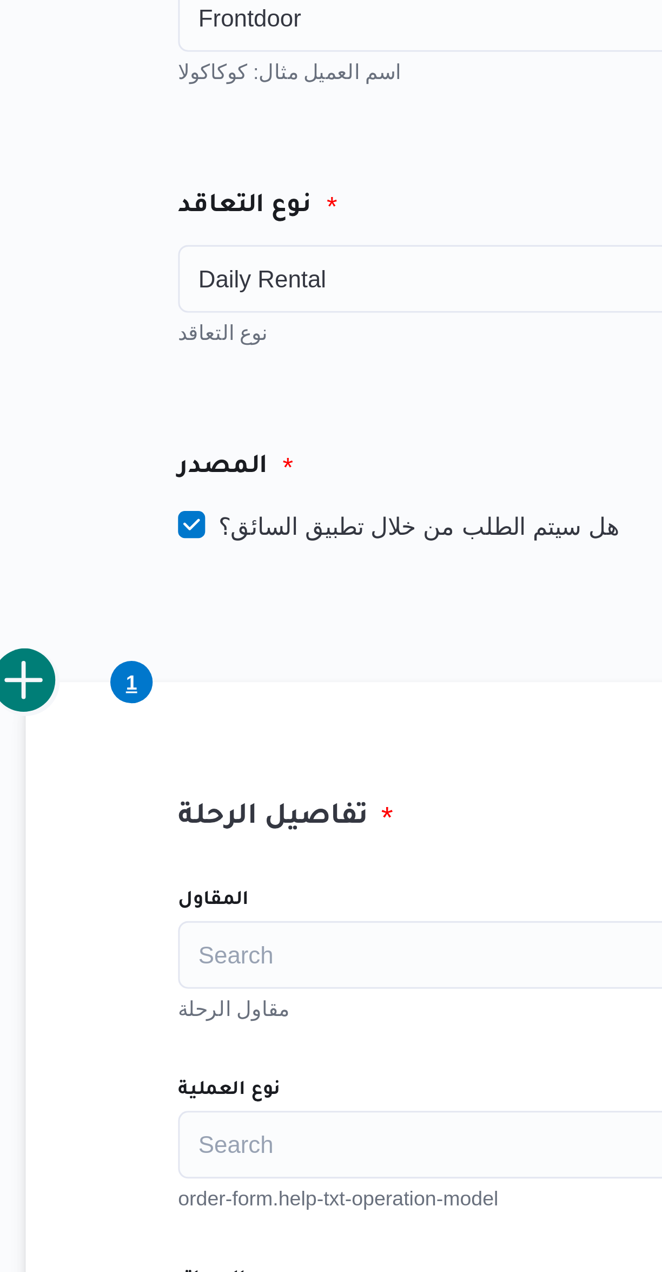
click at [202, 167] on span "Daily Rental" at bounding box center [216, 163] width 41 height 12
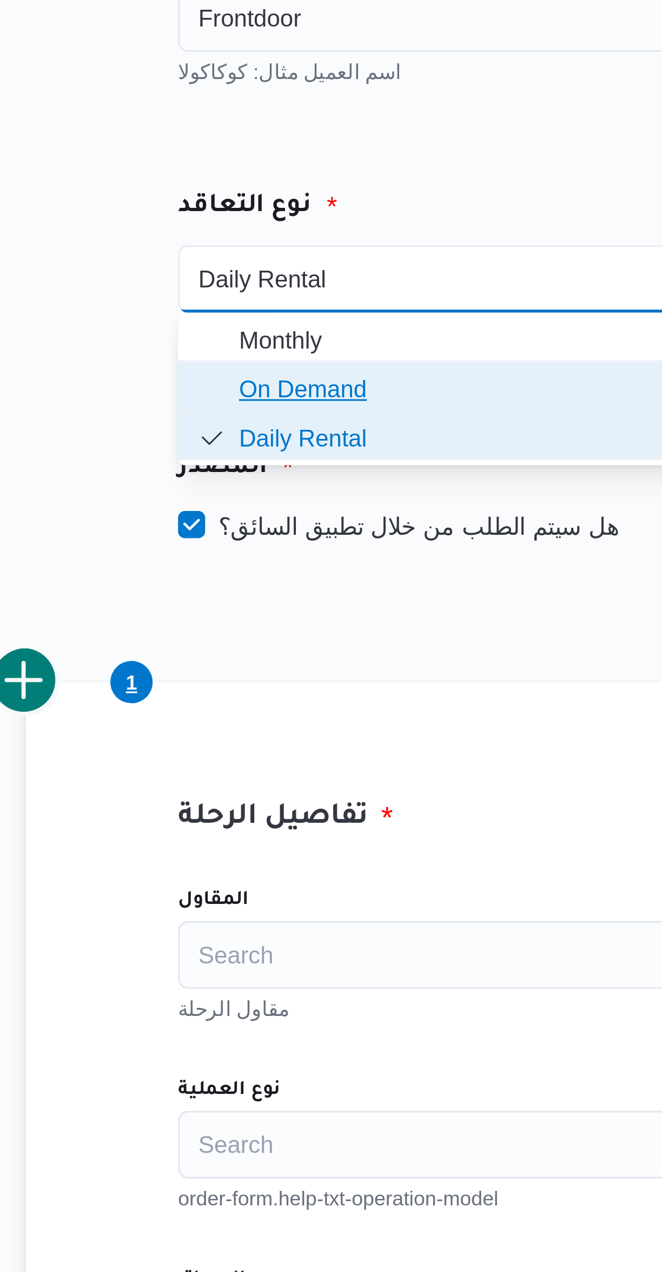
click at [210, 202] on span "On Demand" at bounding box center [290, 198] width 163 height 13
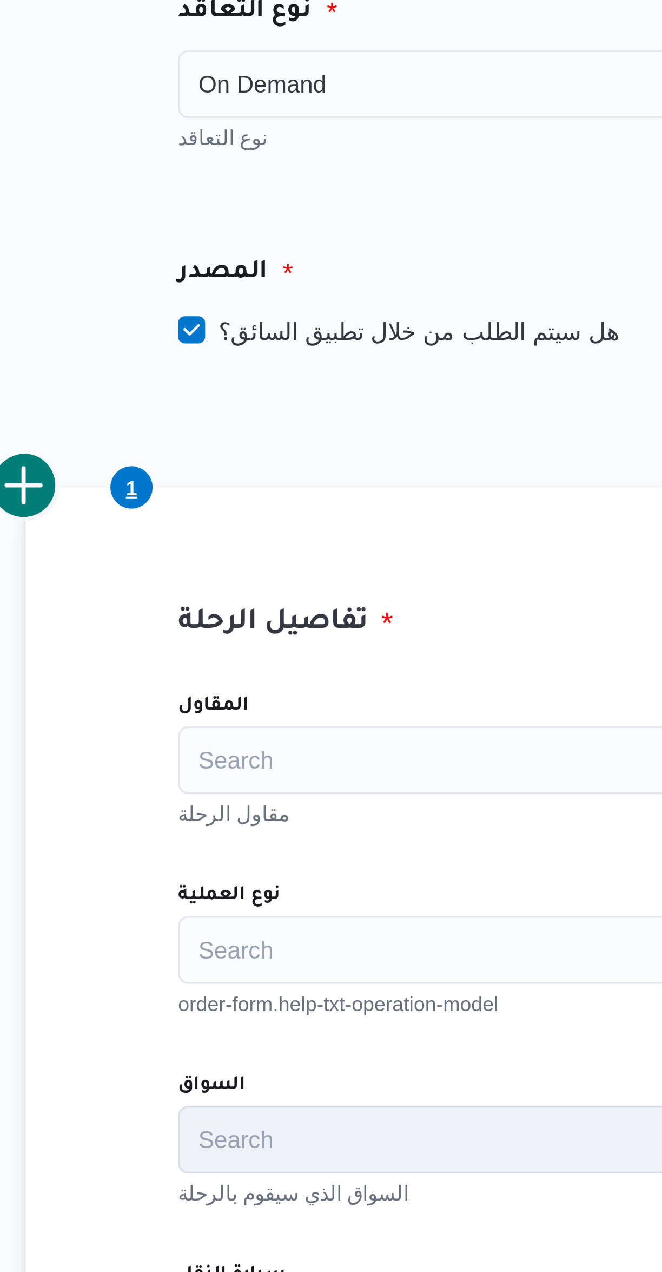
click at [209, 242] on label "هل سيتم الطلب من خلال تطبيق السائق؟" at bounding box center [259, 242] width 141 height 13
checkbox input "false"
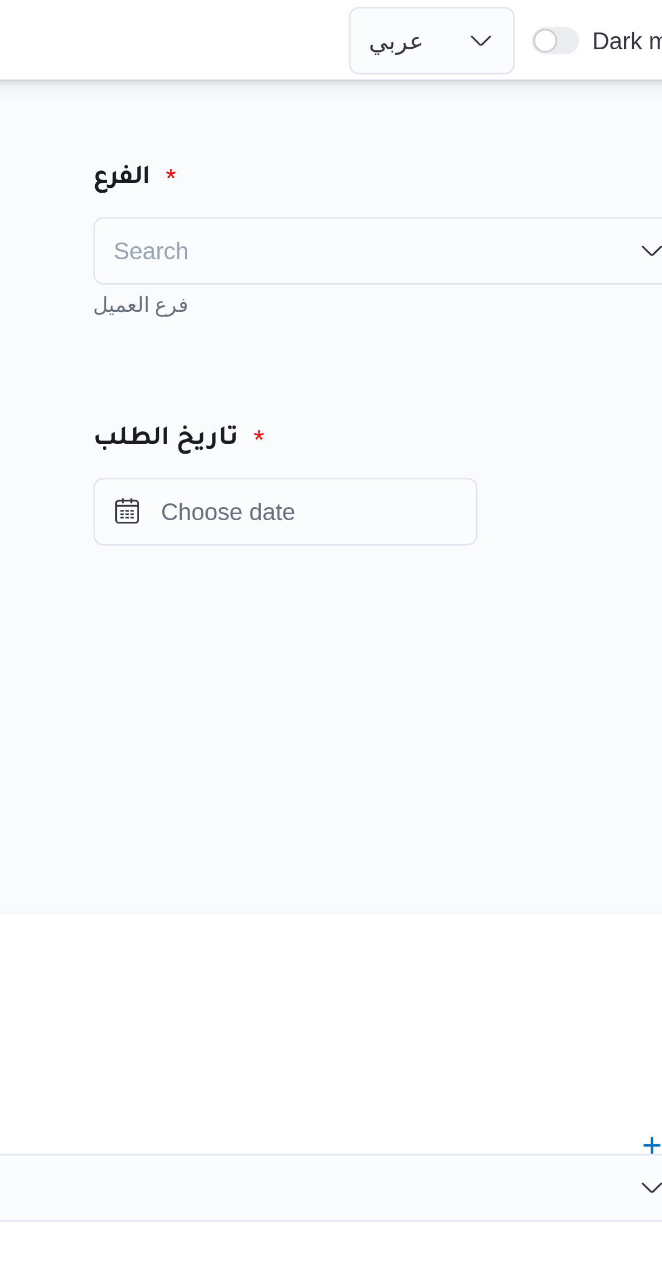
click at [450, 84] on div "Search" at bounding box center [505, 80] width 189 height 22
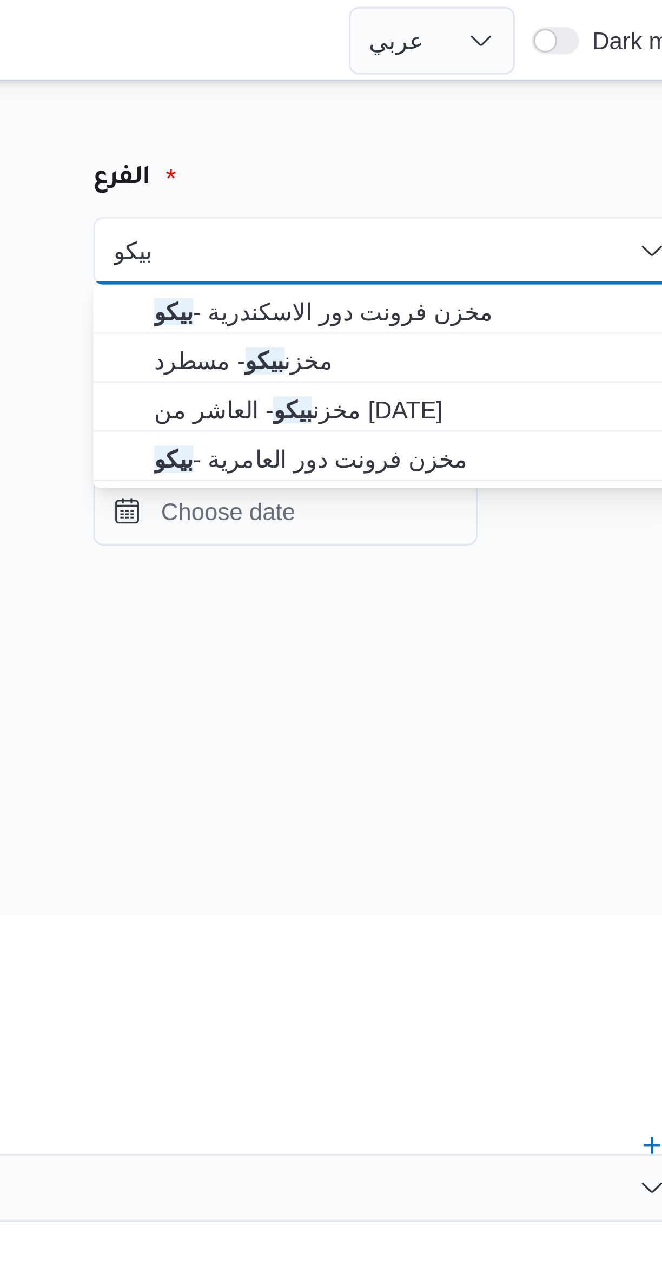
type input "بيكو"
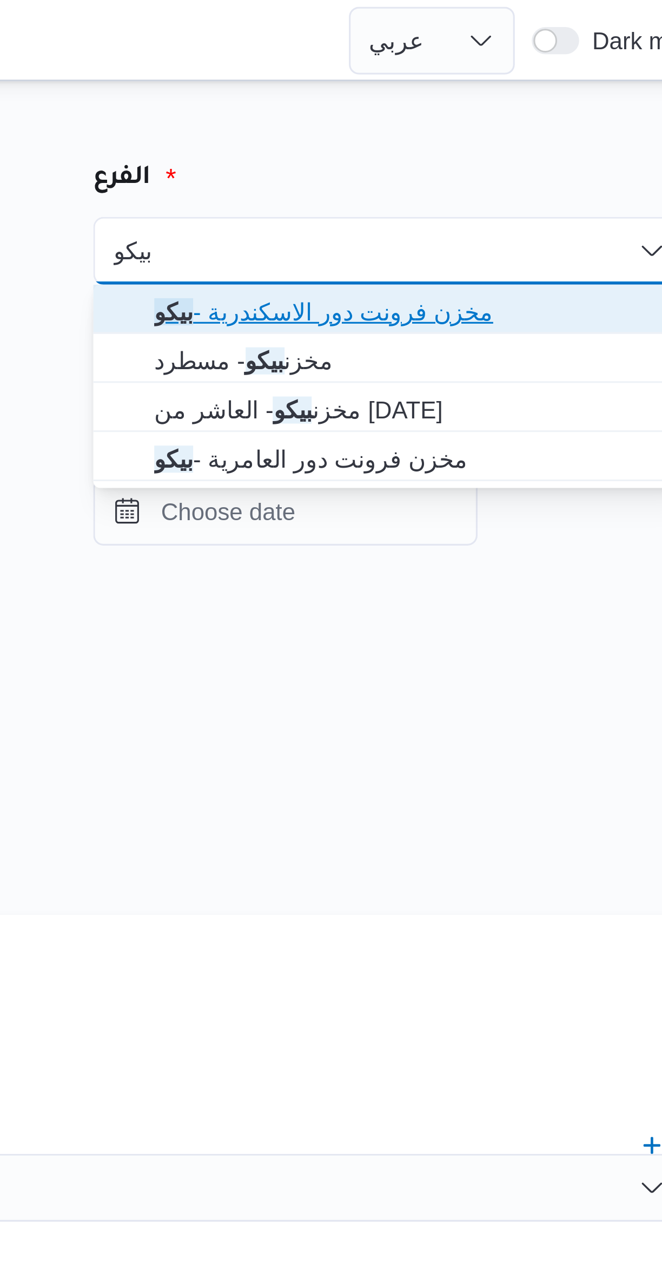
click at [438, 106] on span "مخزن فرونت دور الاسكندرية - بيكو" at bounding box center [506, 99] width 181 height 17
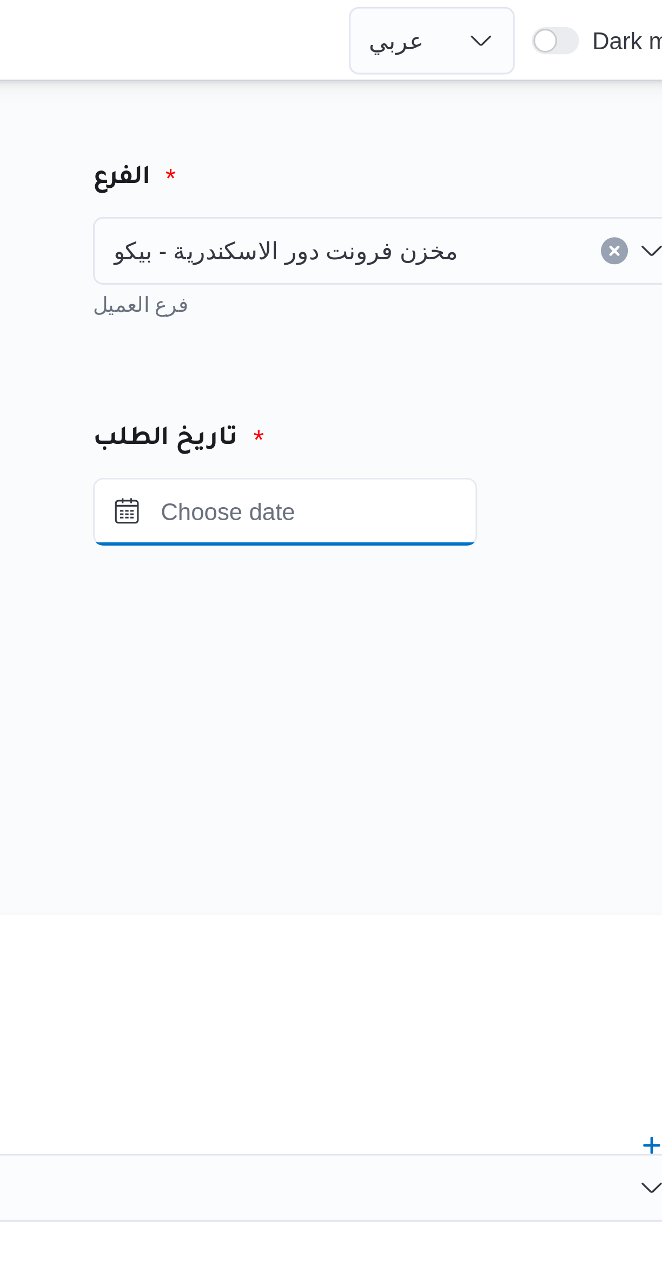
click at [452, 165] on input "Press the down key to open a popover containing a calendar." at bounding box center [472, 164] width 123 height 22
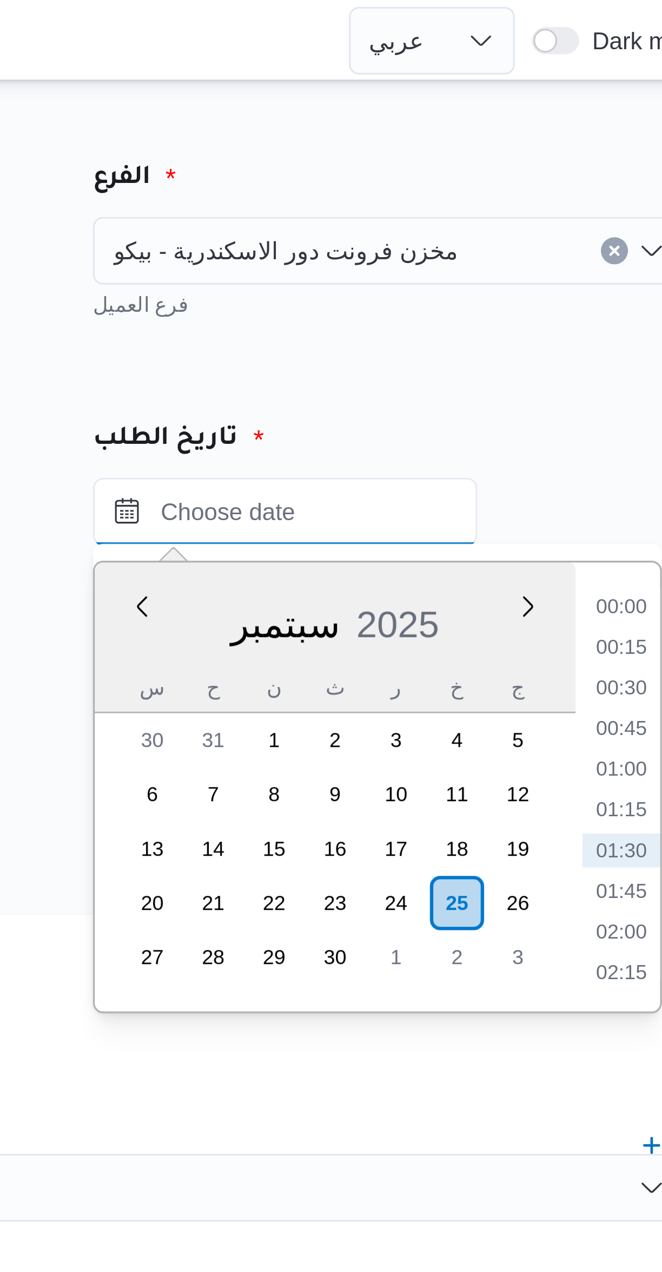
scroll to position [12, 0]
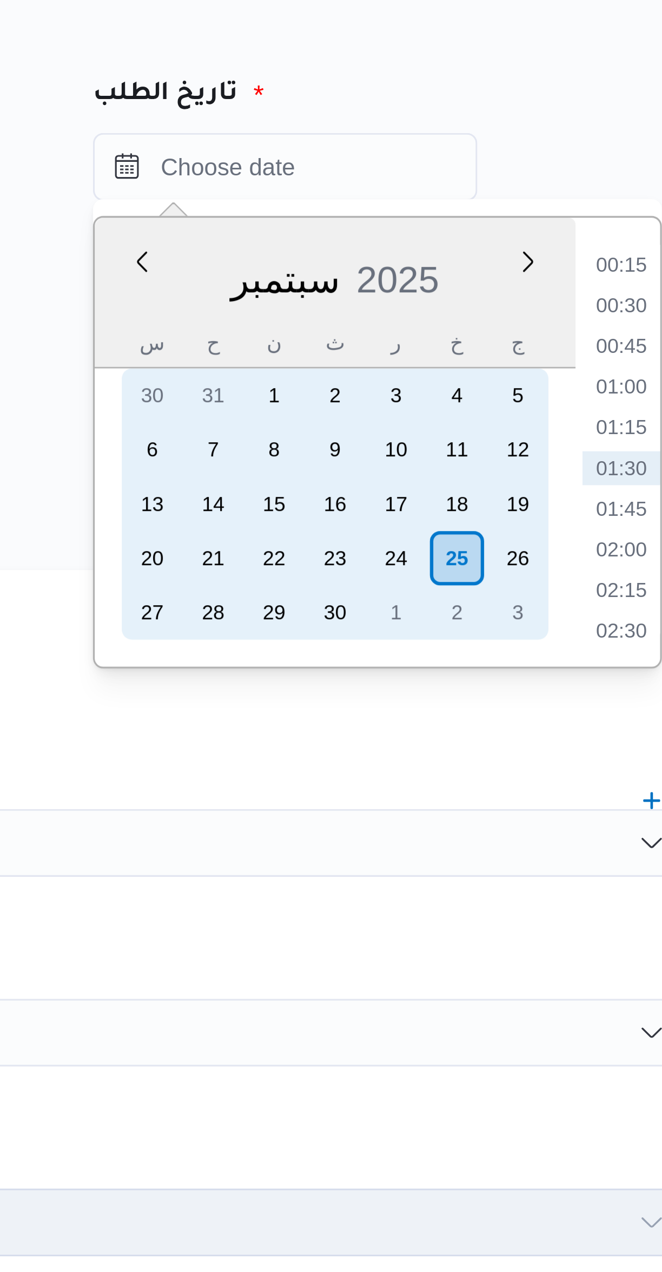
click at [524, 288] on div "25" at bounding box center [527, 288] width 17 height 17
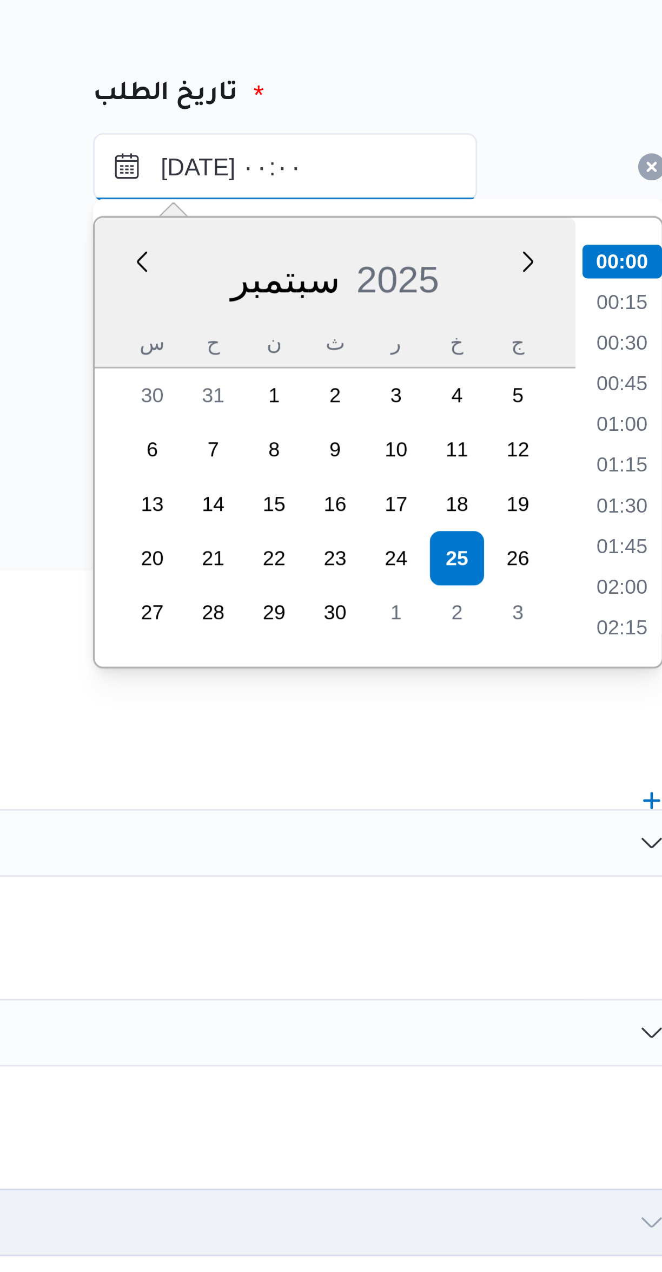
click at [436, 164] on input "[DATE] ٠٠:٠٠" at bounding box center [472, 164] width 123 height 22
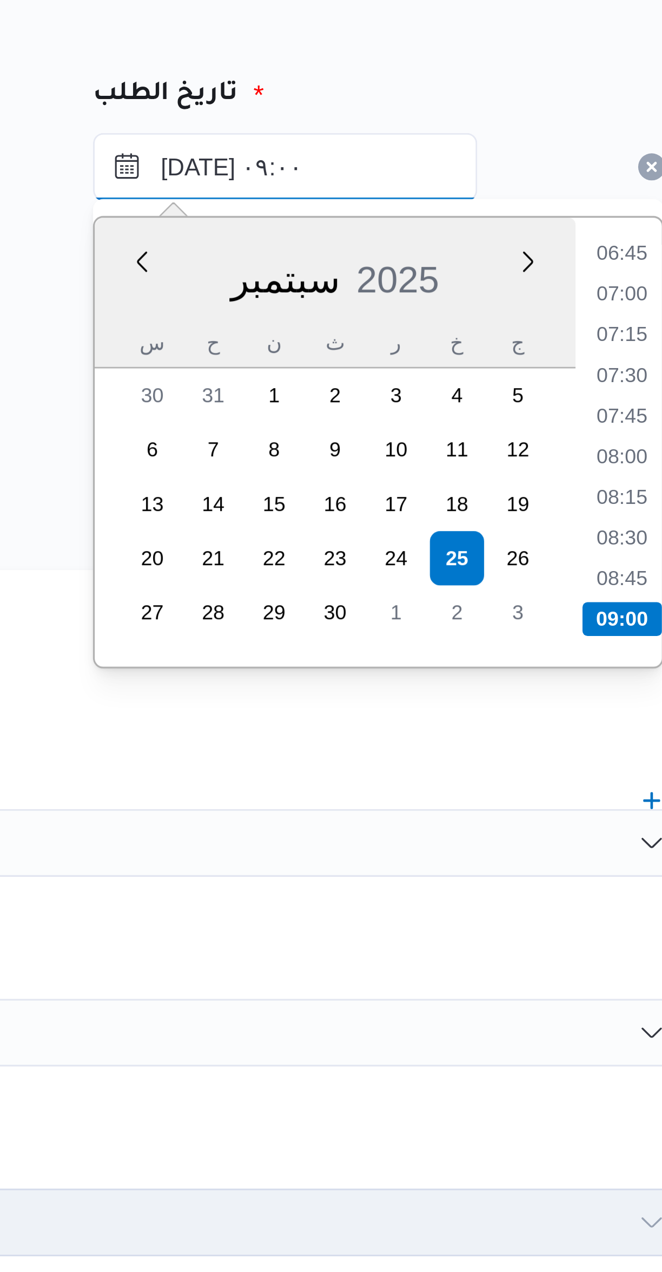
type input "[DATE] ٠٩:٠٠"
click at [581, 306] on li "09:00" at bounding box center [580, 307] width 25 height 11
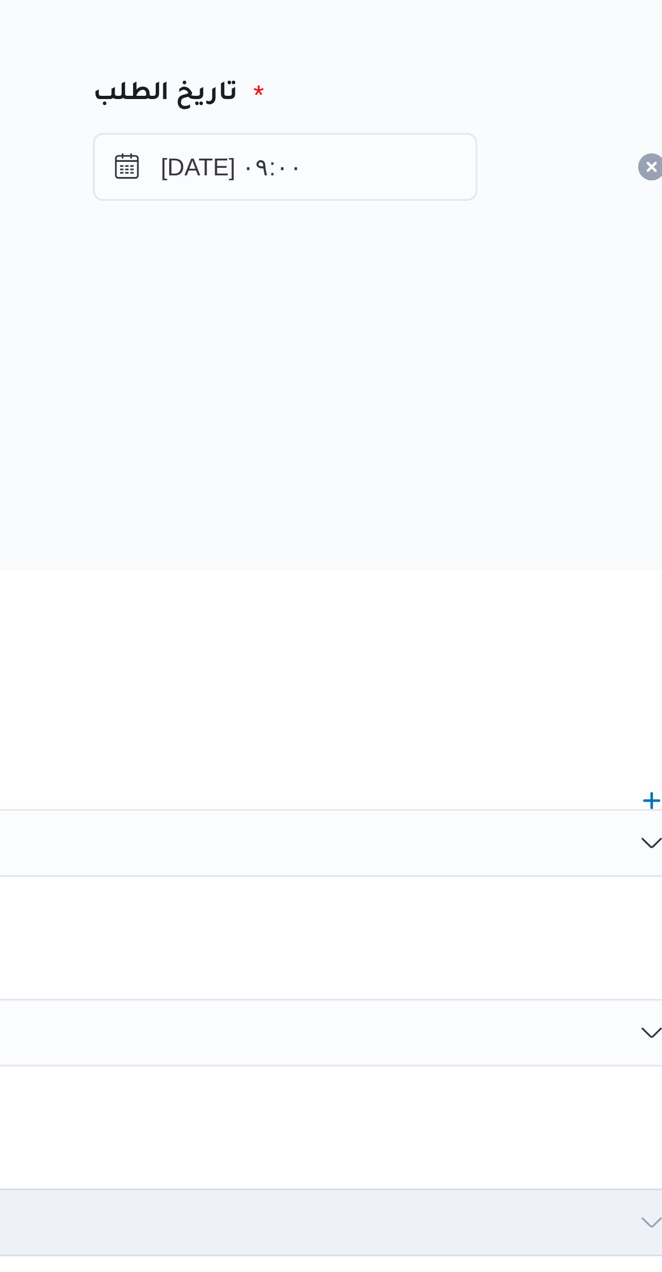
click at [439, 215] on div "المصدر" at bounding box center [395, 224] width 424 height 26
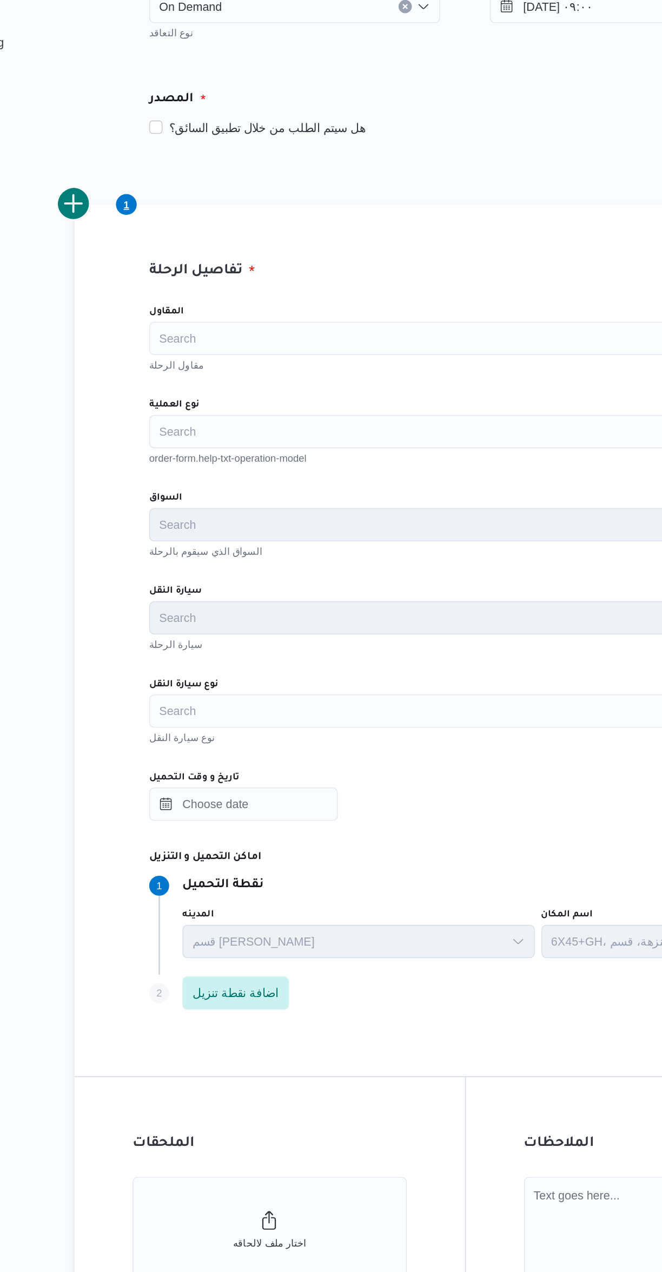
click at [237, 444] on div "Search" at bounding box center [394, 440] width 411 height 22
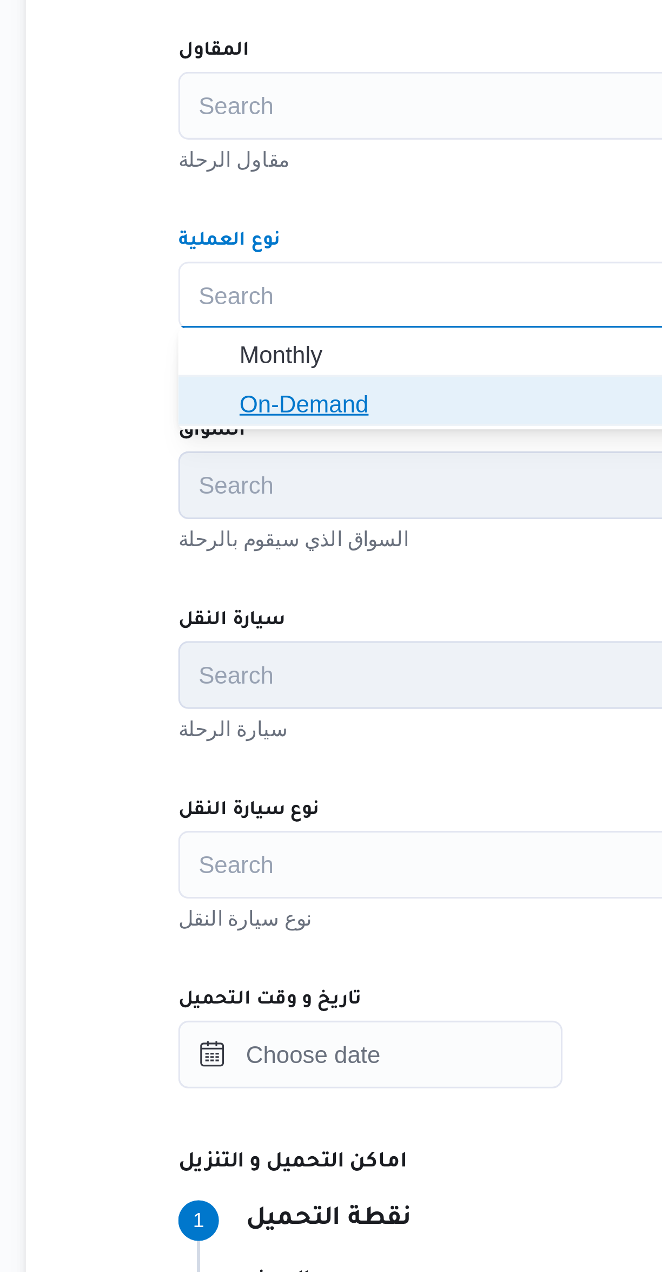
click at [287, 477] on span "On-Demand" at bounding box center [401, 474] width 385 height 13
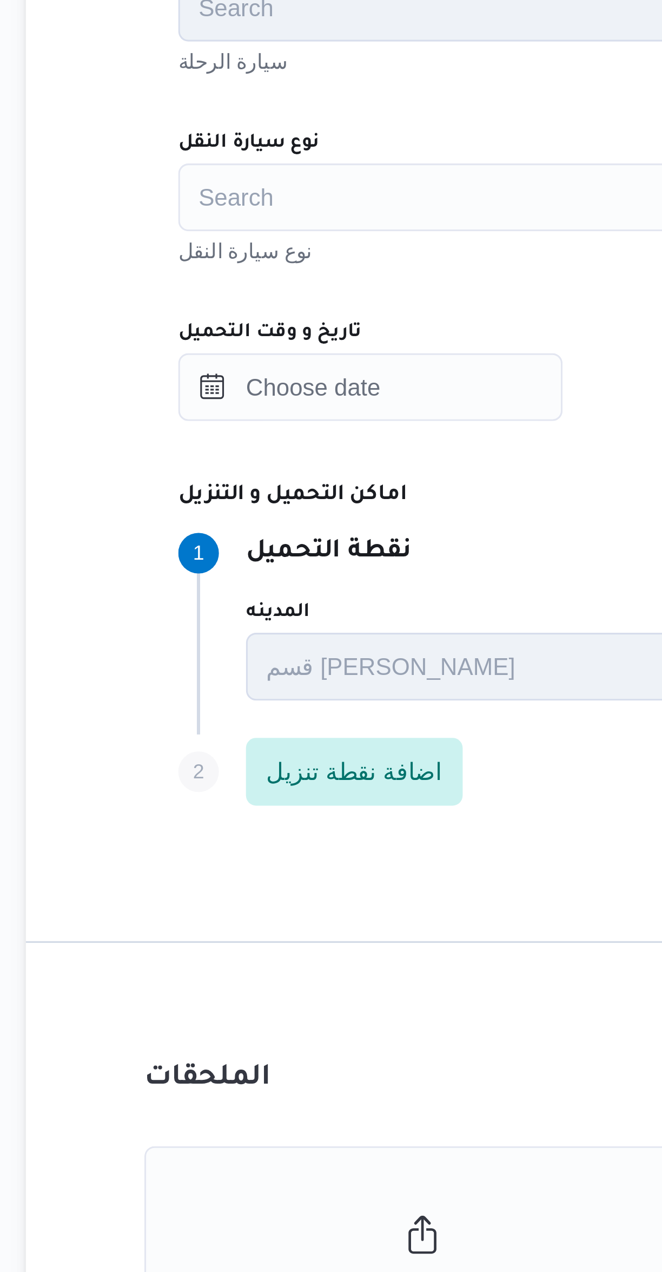
click at [228, 630] on div "Search" at bounding box center [394, 622] width 411 height 22
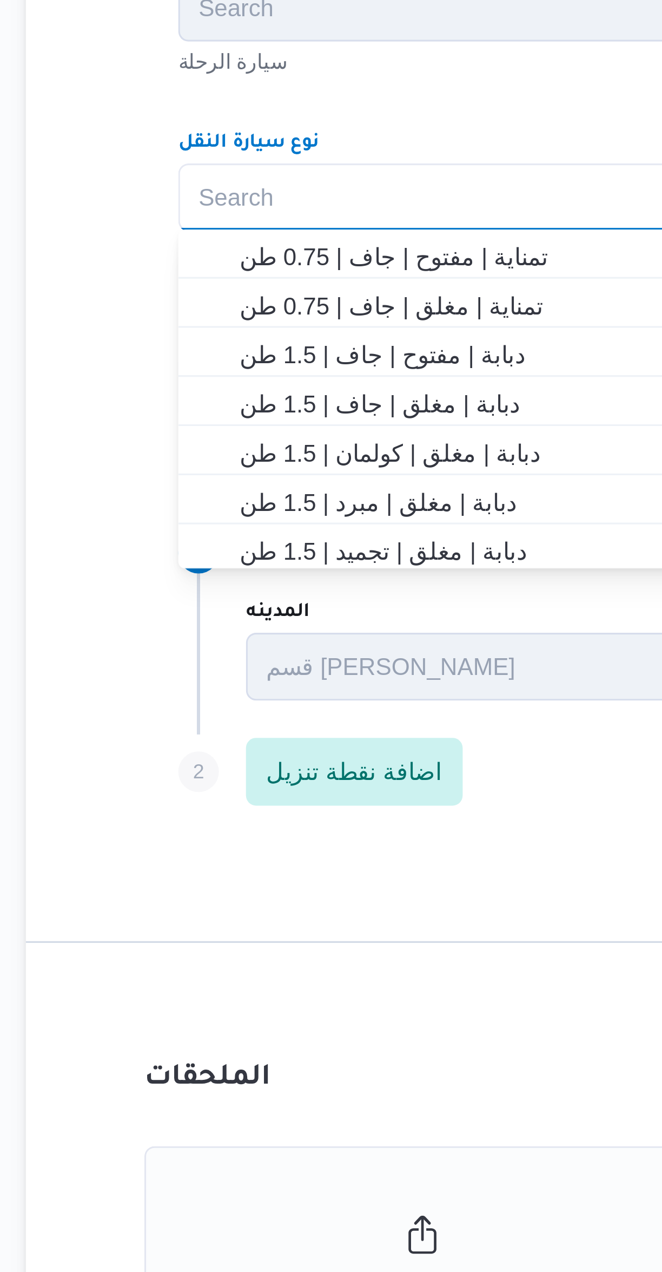
click at [216, 611] on div "Search Combo box. Selected. Combo box input. Search. Type some text or, to disp…" at bounding box center [394, 622] width 411 height 22
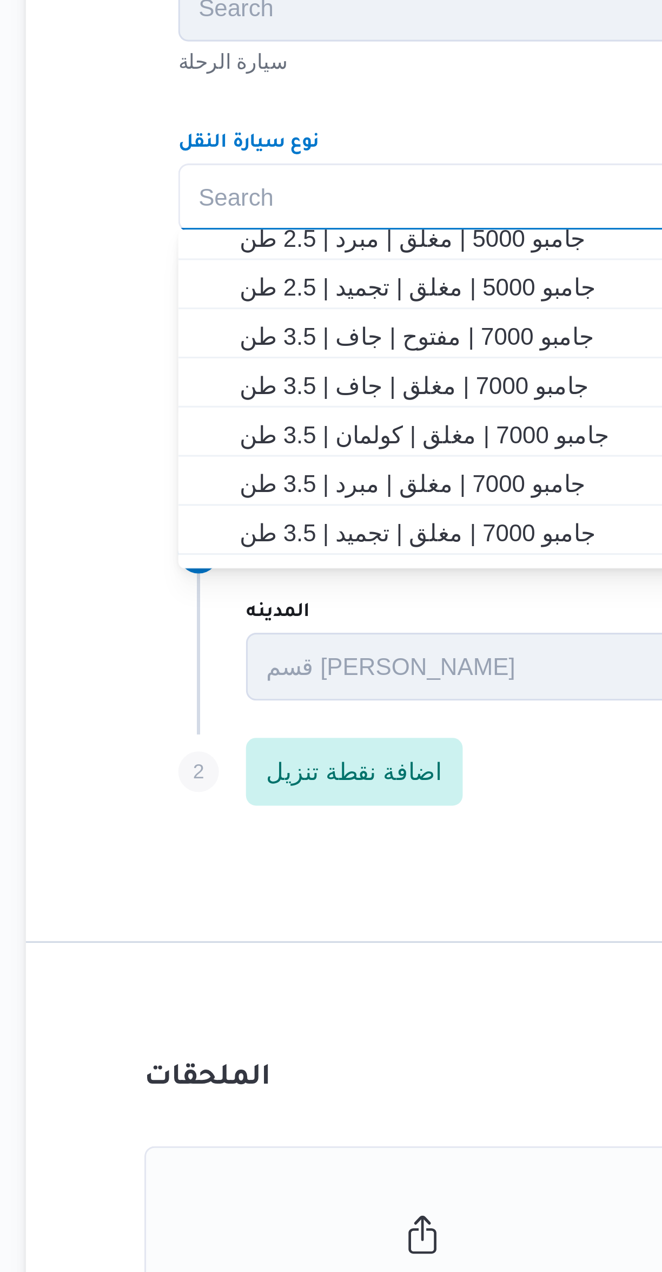
scroll to position [165, 0]
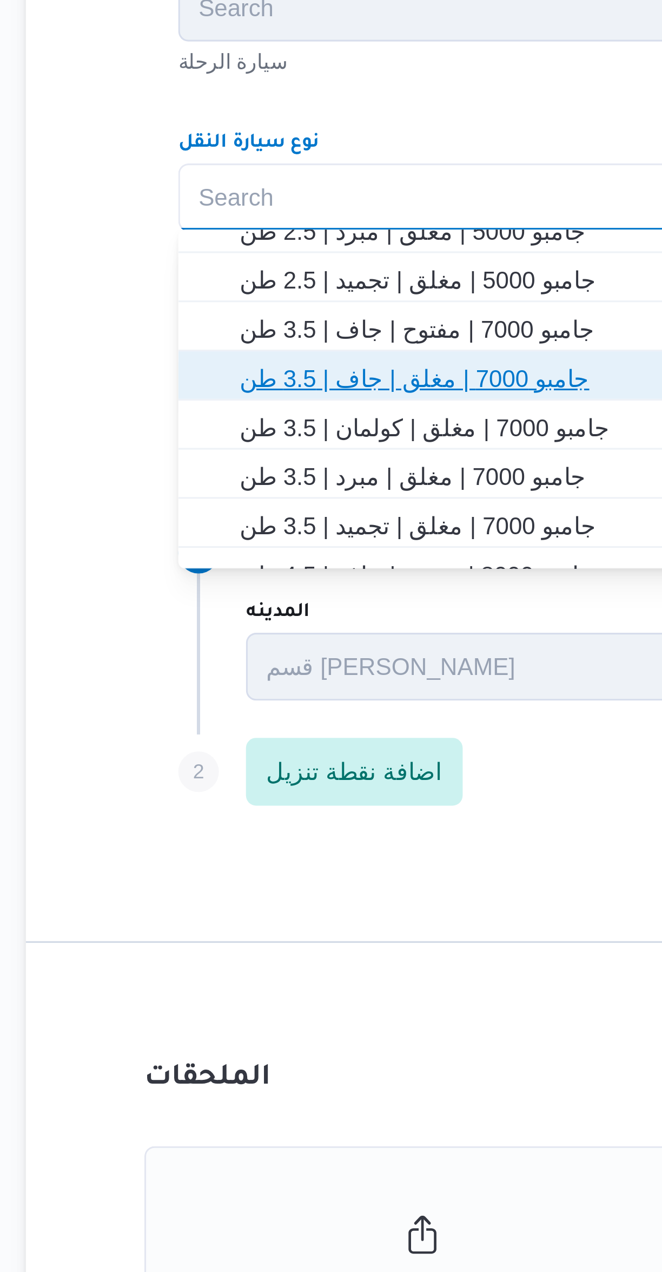
click at [232, 673] on span "جامبو 7000 | مغلق | جاف | 3.5 طن" at bounding box center [401, 679] width 385 height 13
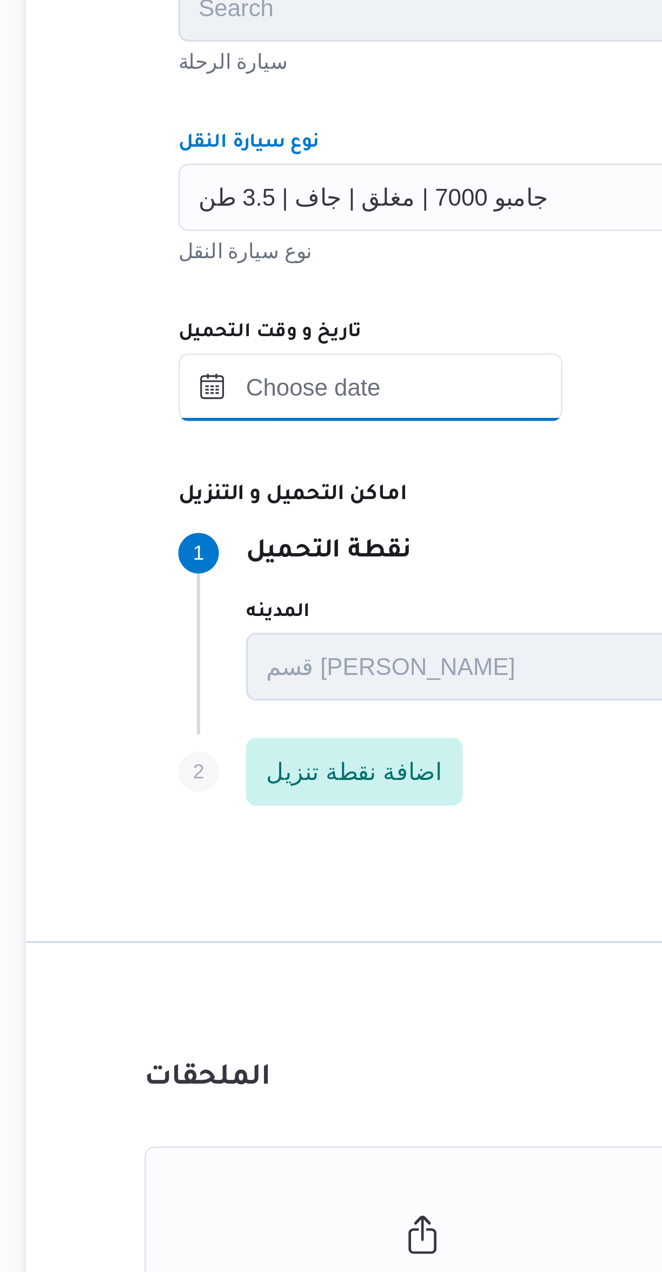
click at [235, 685] on input "تاريخ و وقت التحميل" at bounding box center [250, 683] width 123 height 22
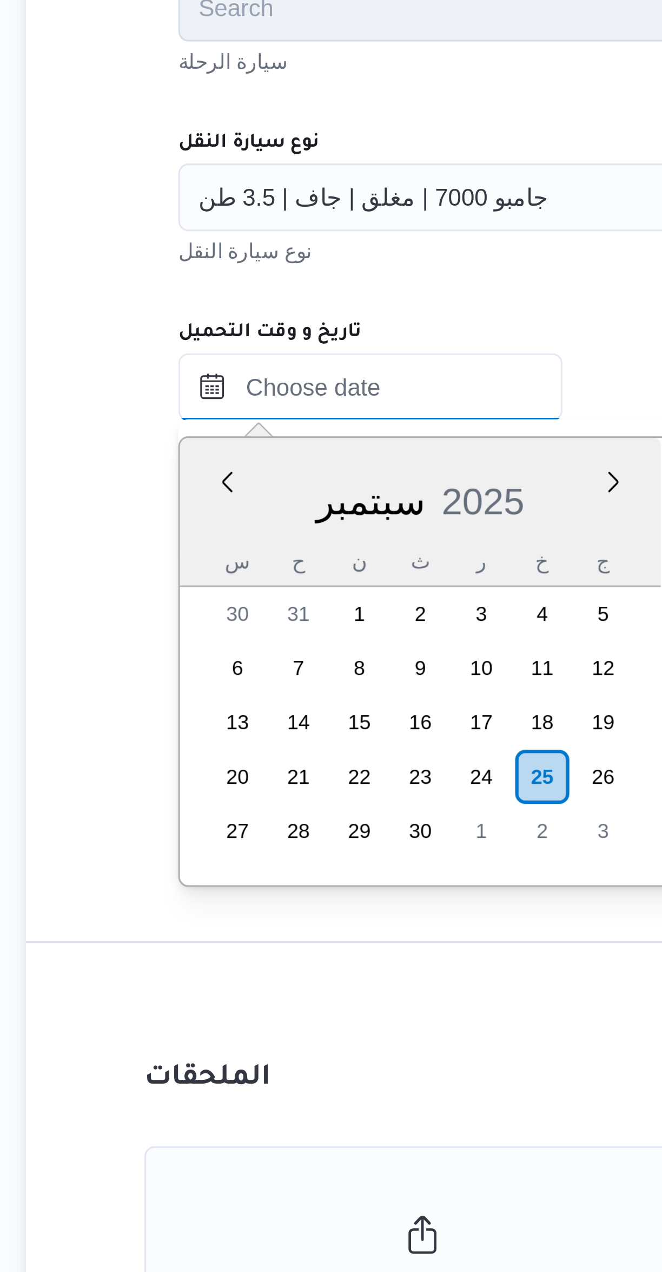
scroll to position [13, 0]
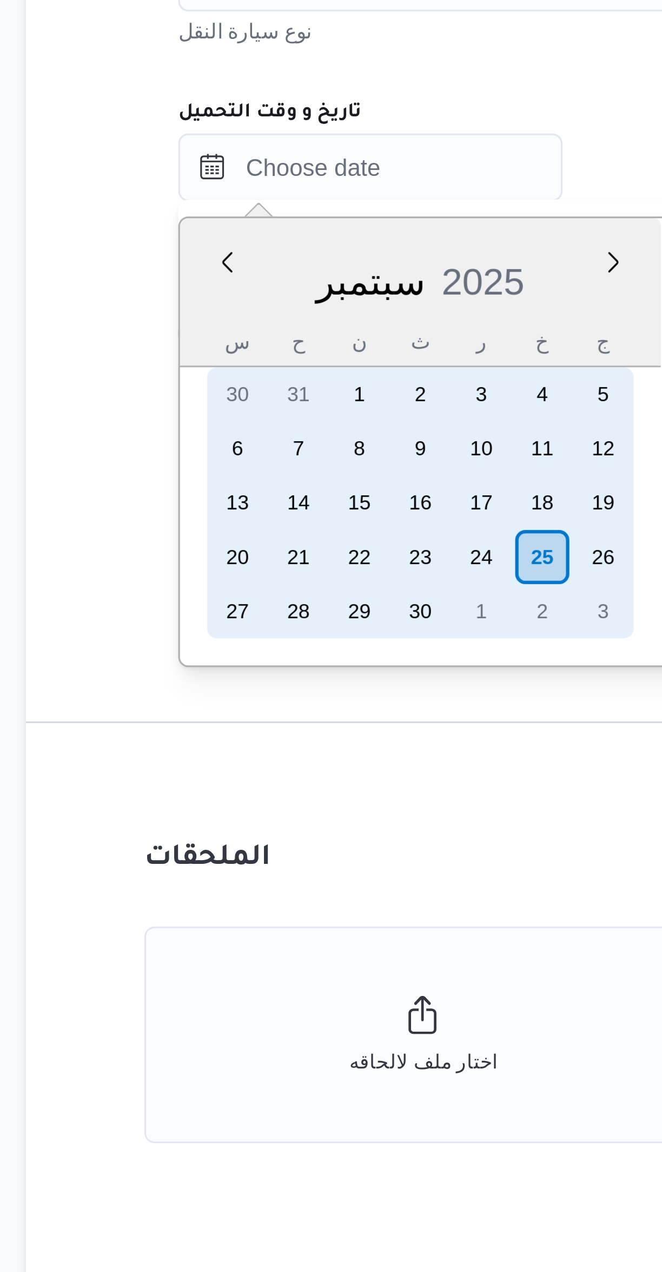
click at [308, 805] on div "25" at bounding box center [305, 806] width 17 height 17
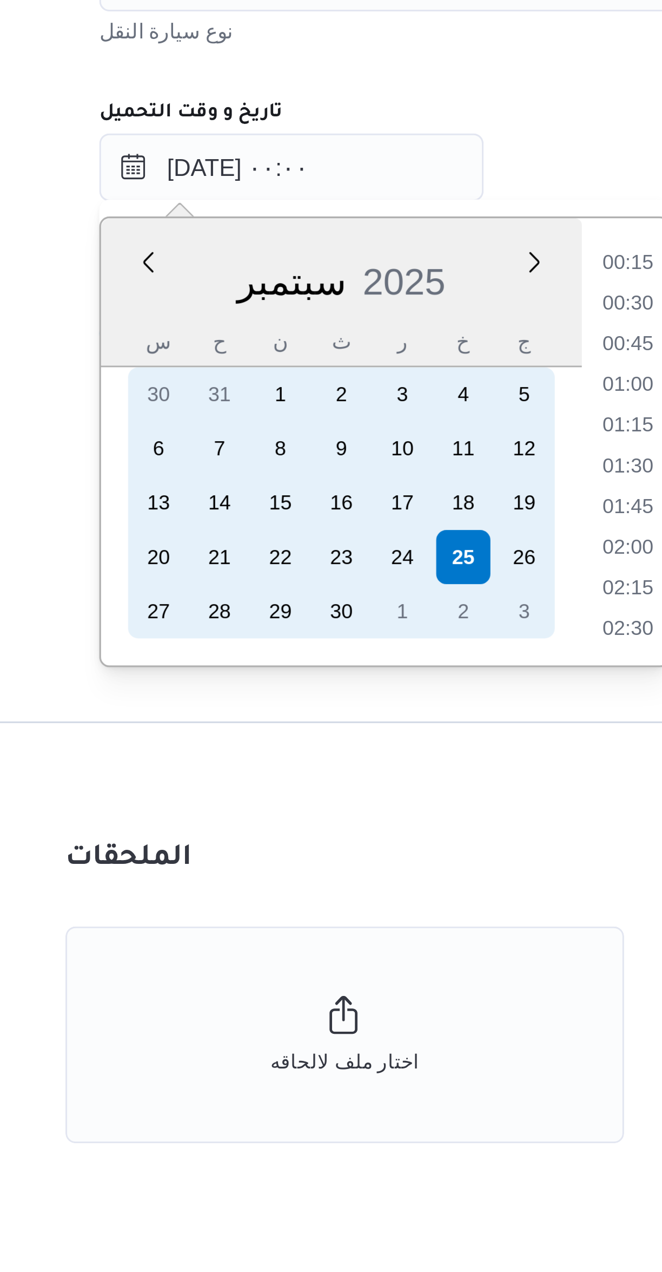
scroll to position [0, 0]
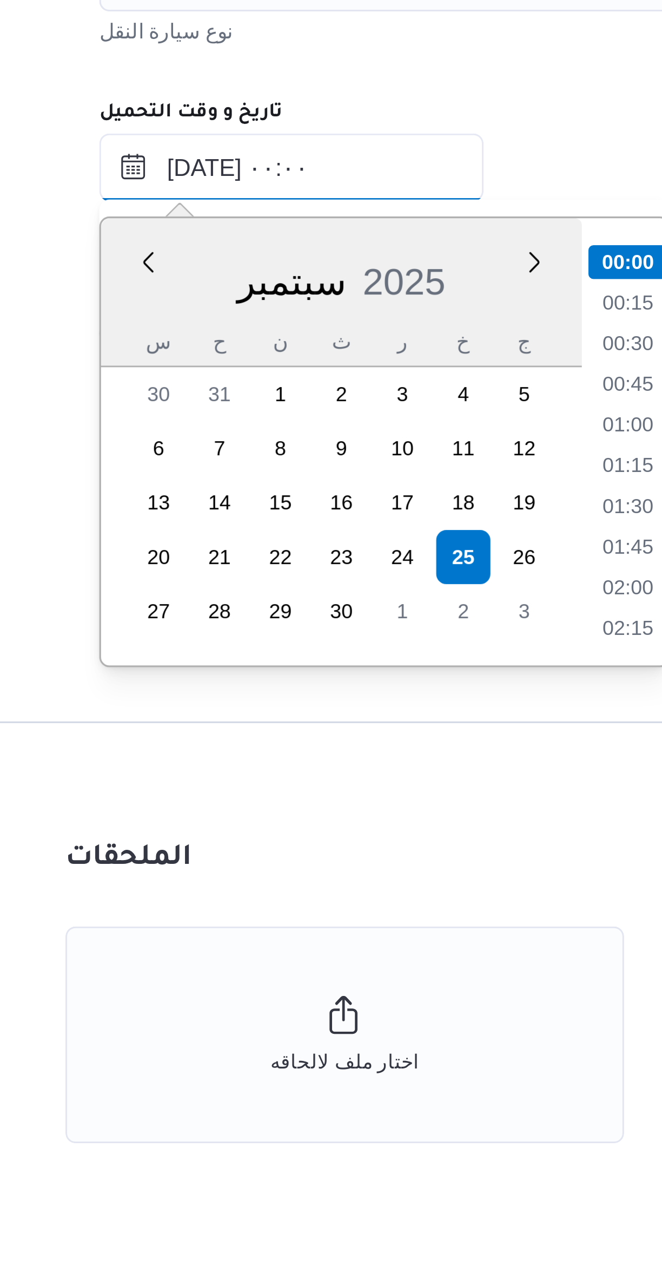
click at [213, 682] on input "[DATE] ٠٠:٠٠" at bounding box center [250, 683] width 123 height 22
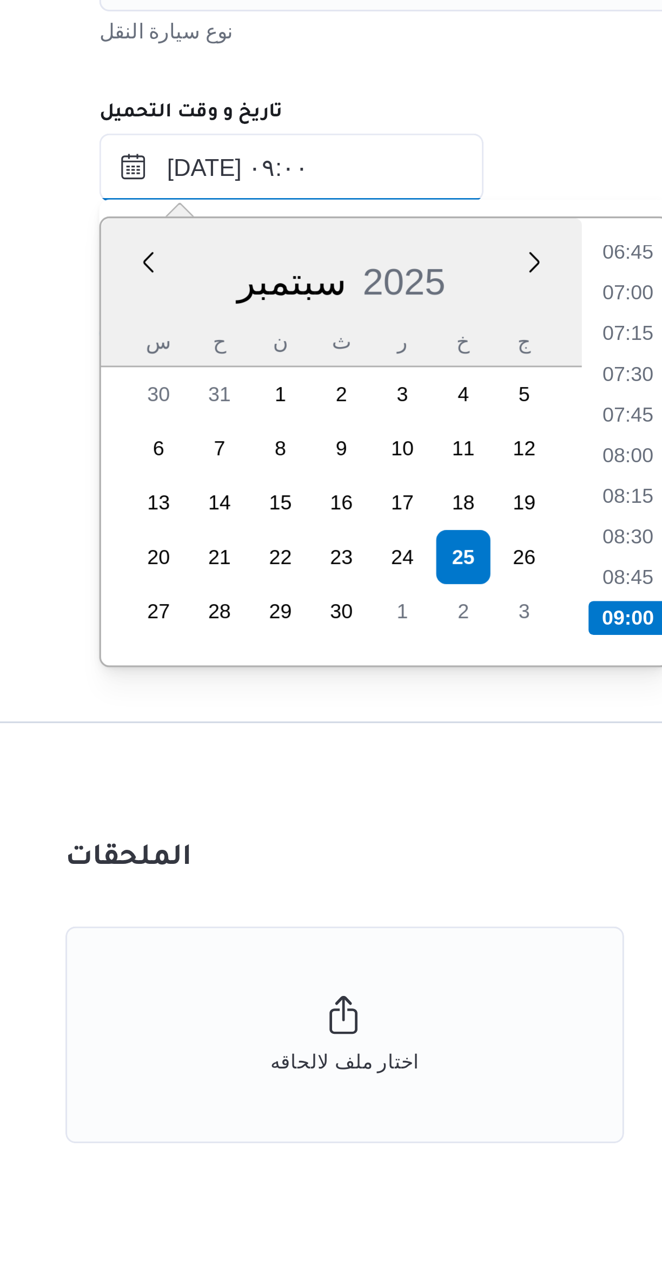
type input "[DATE] ٠٩:٠٠"
click at [354, 826] on li "09:00" at bounding box center [358, 826] width 25 height 11
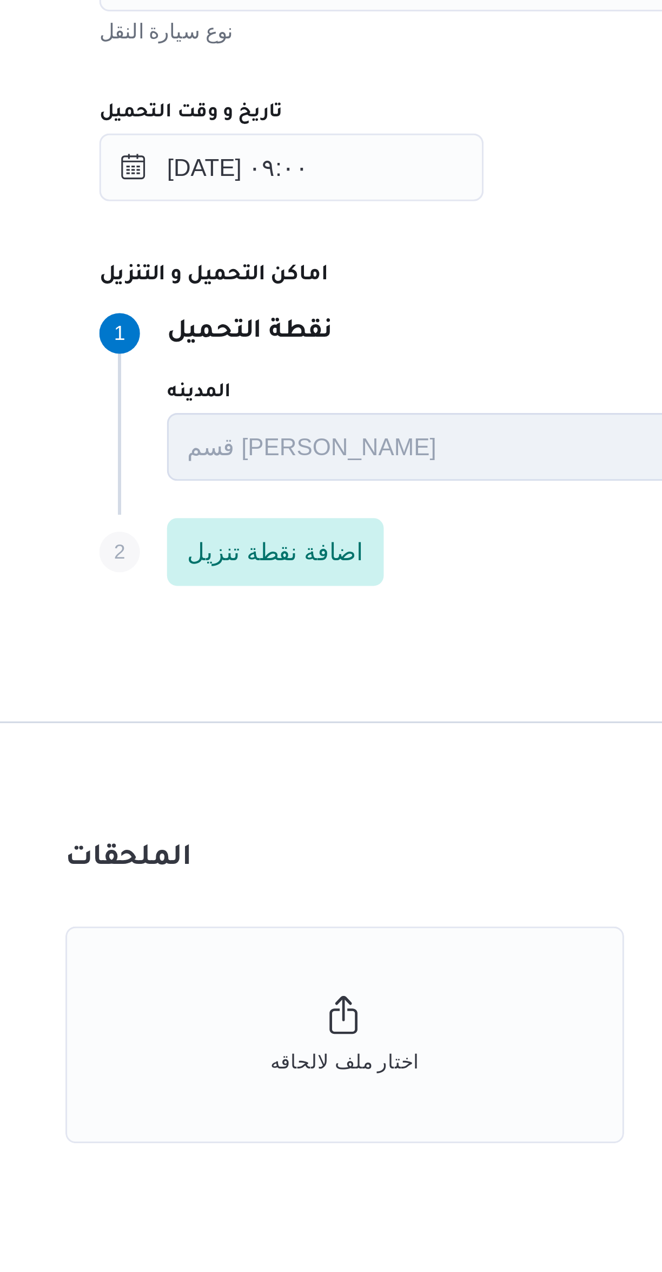
click at [290, 740] on div "Step 1 1 نقطة التحميل" at bounding box center [432, 735] width 487 height 13
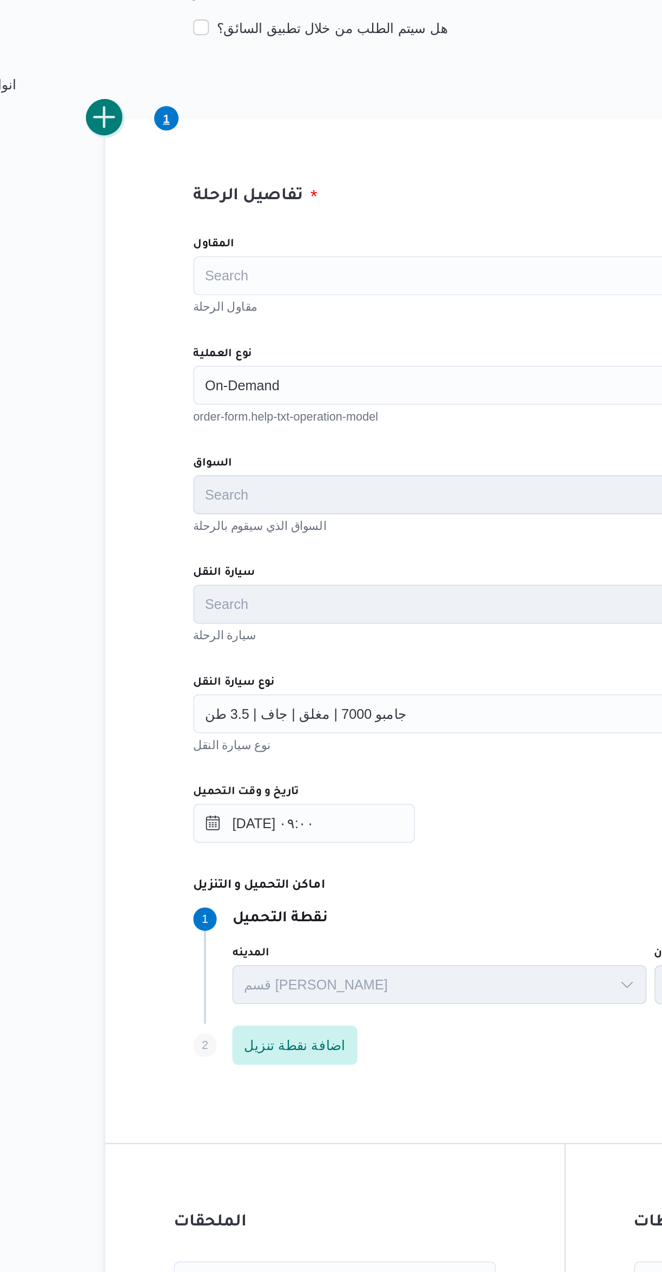
click at [148, 290] on button "add trip" at bounding box center [141, 292] width 22 height 22
click at [216, 446] on div "Search" at bounding box center [394, 440] width 411 height 22
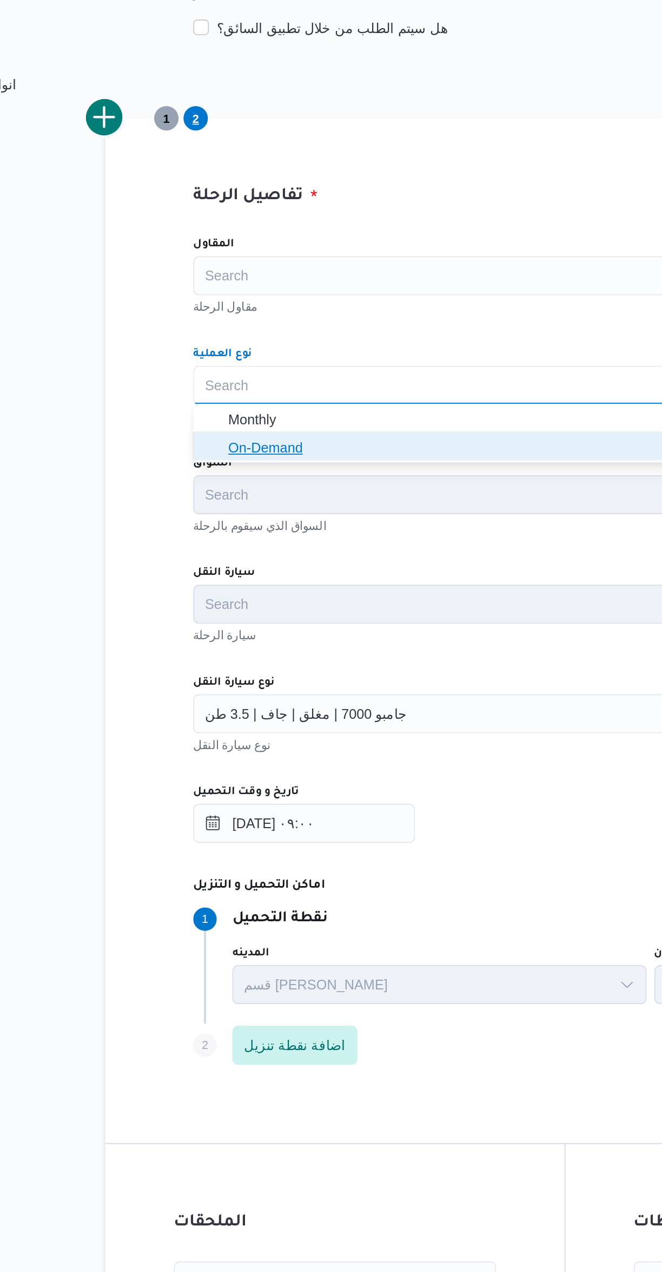
click at [214, 478] on span "On-Demand" at bounding box center [401, 474] width 385 height 13
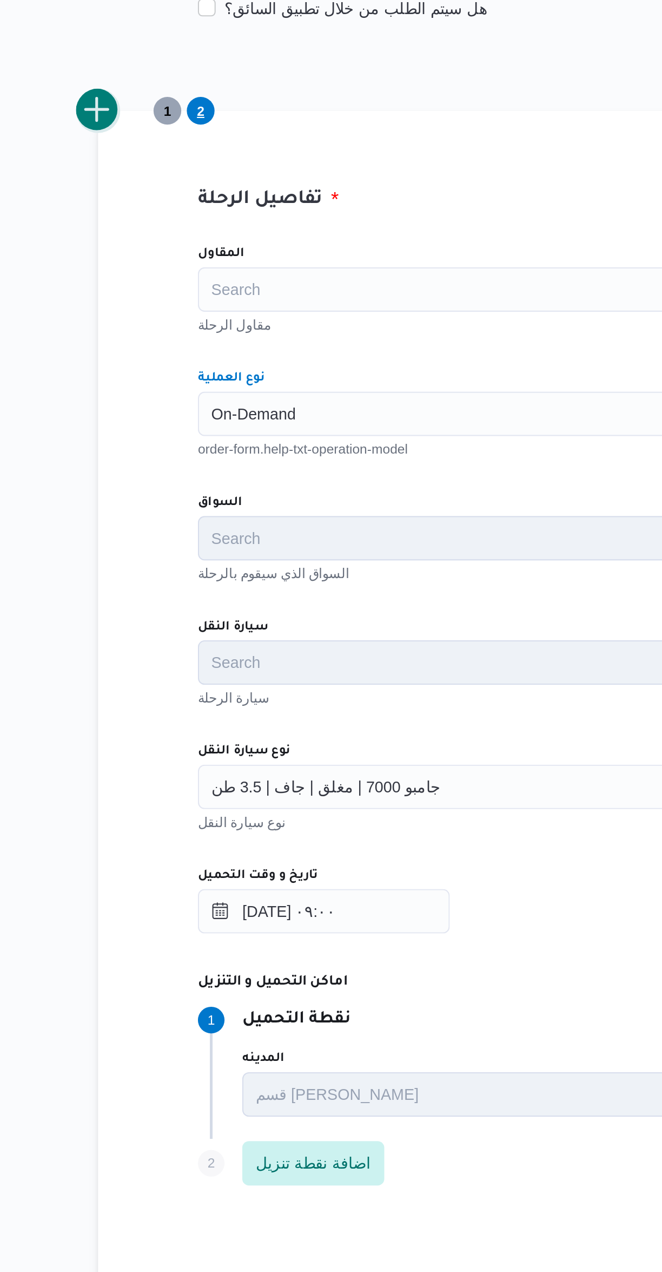
click at [145, 290] on button "add trip" at bounding box center [141, 292] width 22 height 22
click at [208, 445] on div "Search" at bounding box center [394, 440] width 411 height 22
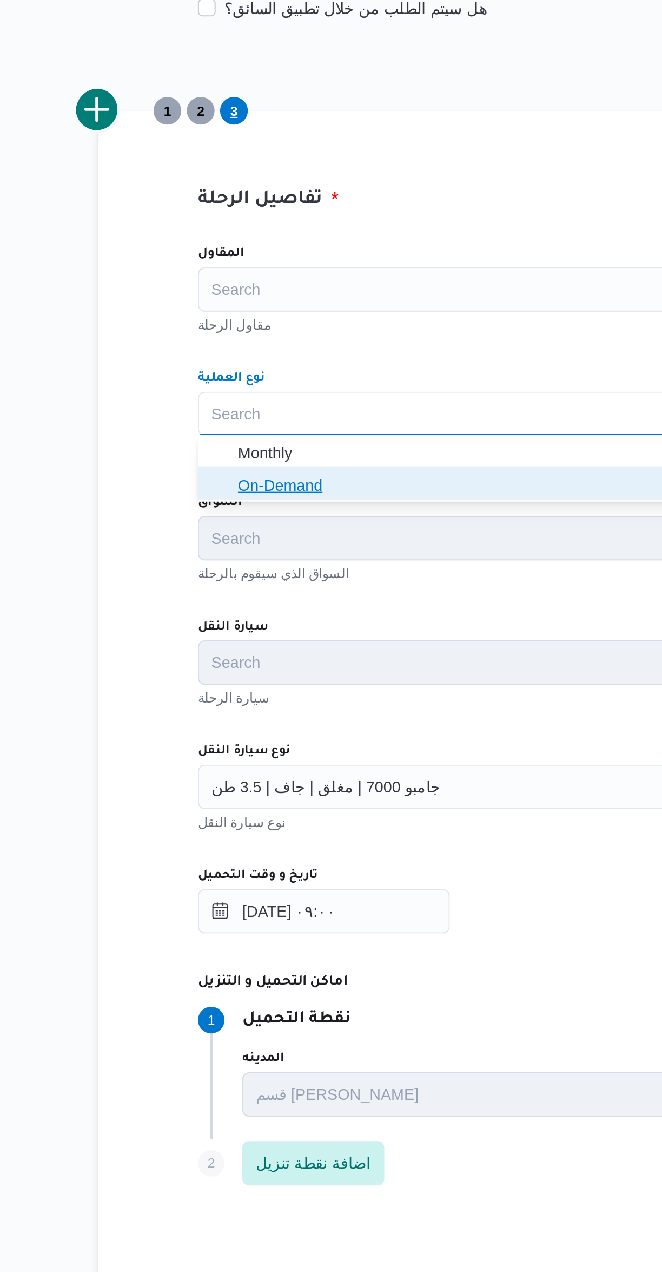
click at [207, 475] on span "On-Demand" at bounding box center [395, 474] width 403 height 17
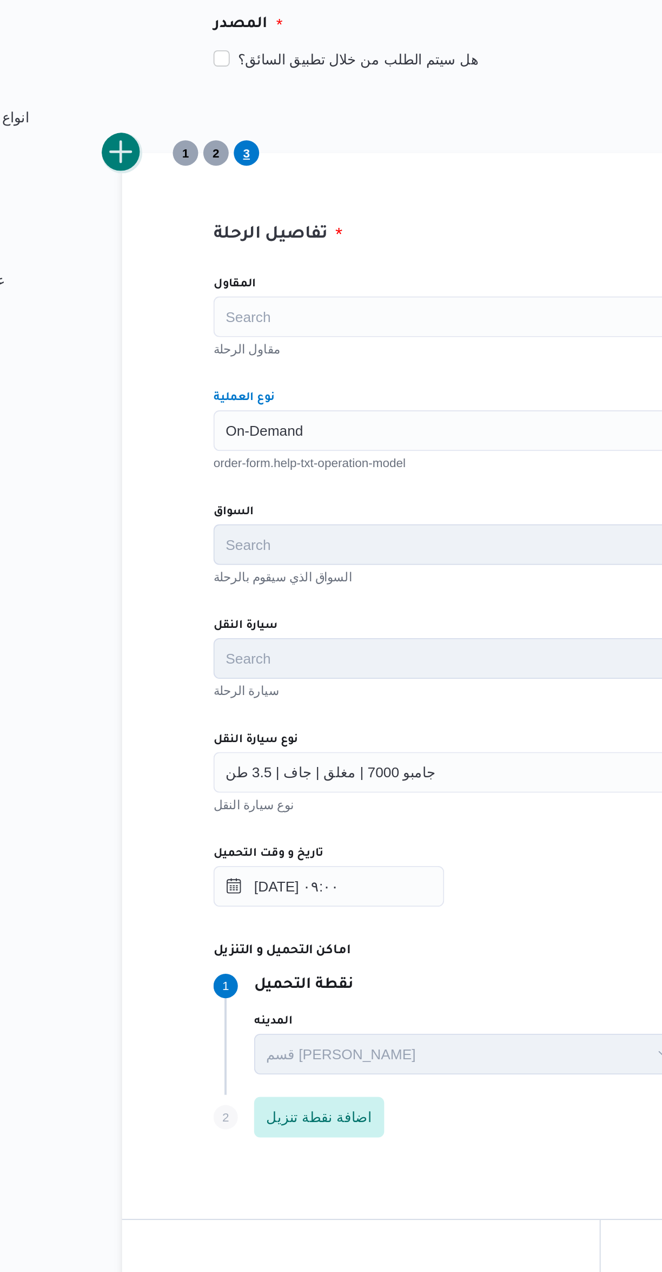
click at [141, 292] on button "add trip" at bounding box center [141, 292] width 22 height 22
click at [208, 438] on div "Search" at bounding box center [394, 440] width 411 height 22
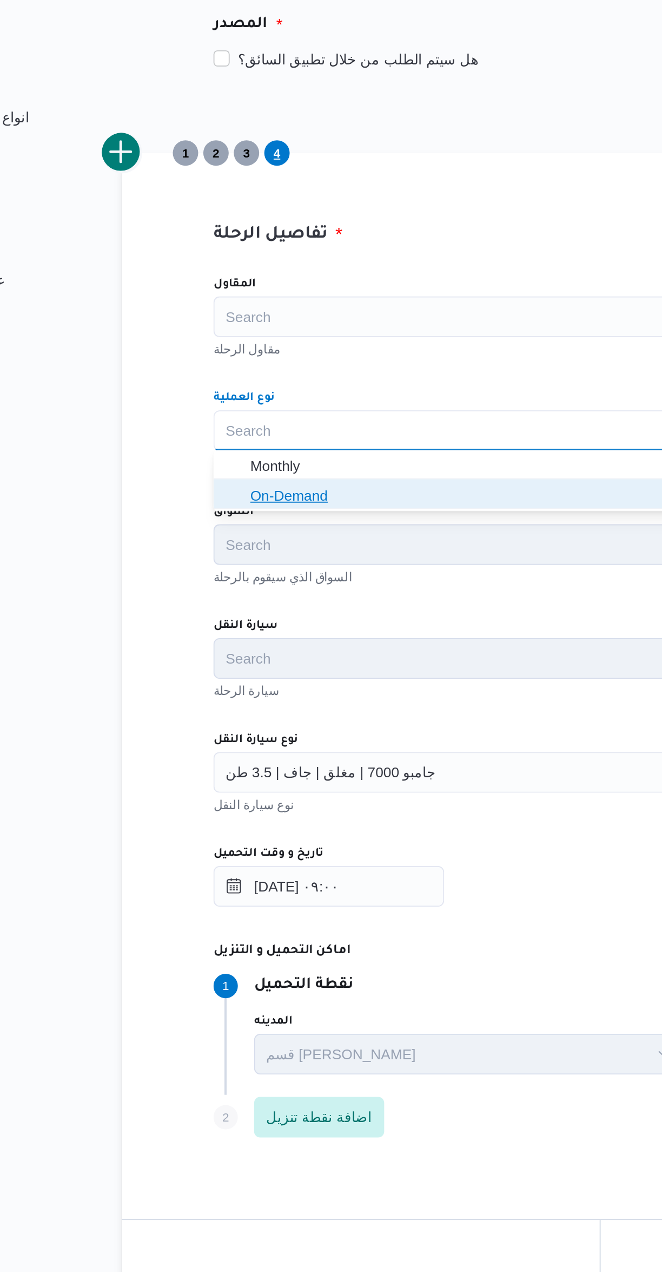
click at [202, 478] on icon "button" at bounding box center [200, 474] width 9 height 9
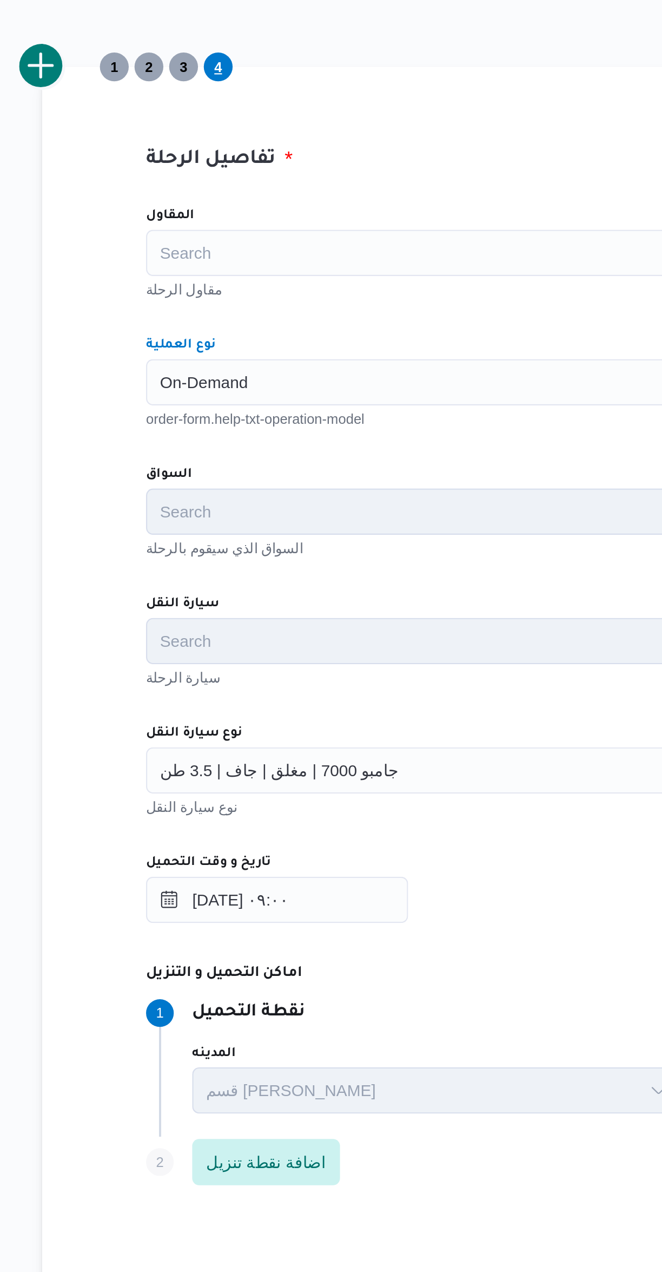
click at [255, 475] on div "المقاول Search مقاول الرحلة نوع العملية On-Demand Combo box. Selected. On-Deman…" at bounding box center [395, 589] width 429 height 481
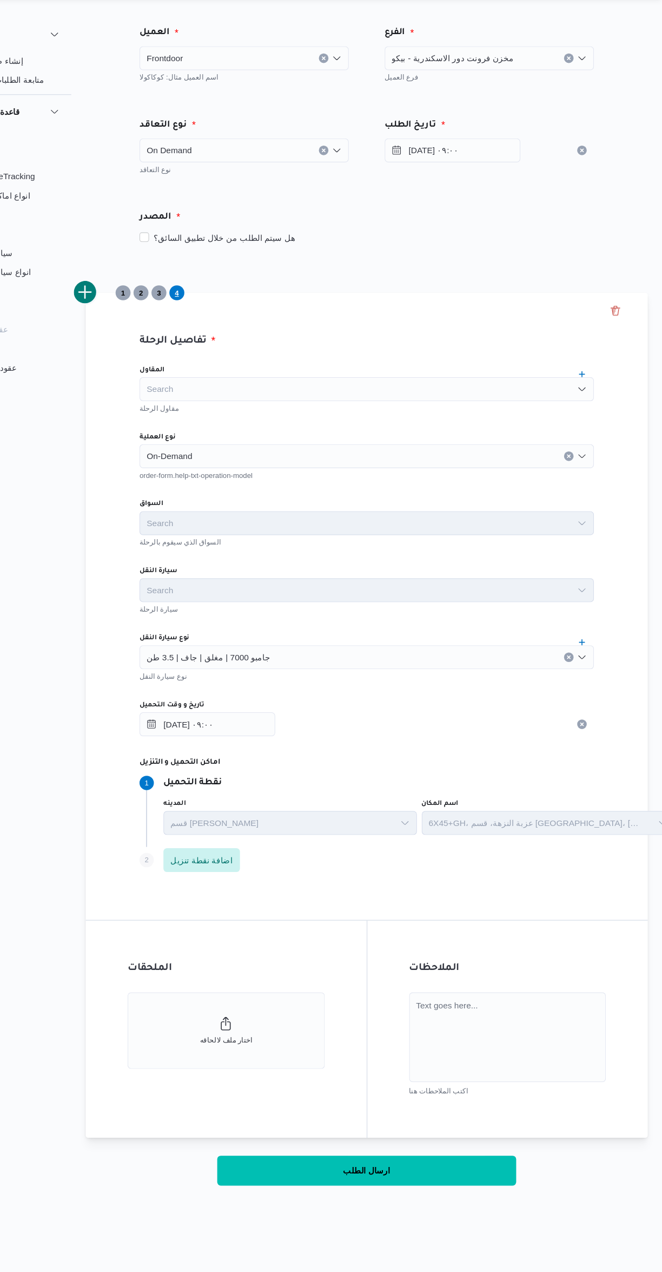
scroll to position [0, 0]
click at [427, 1083] on button "ارسال الطلب" at bounding box center [395, 1086] width 271 height 27
select select "ar"
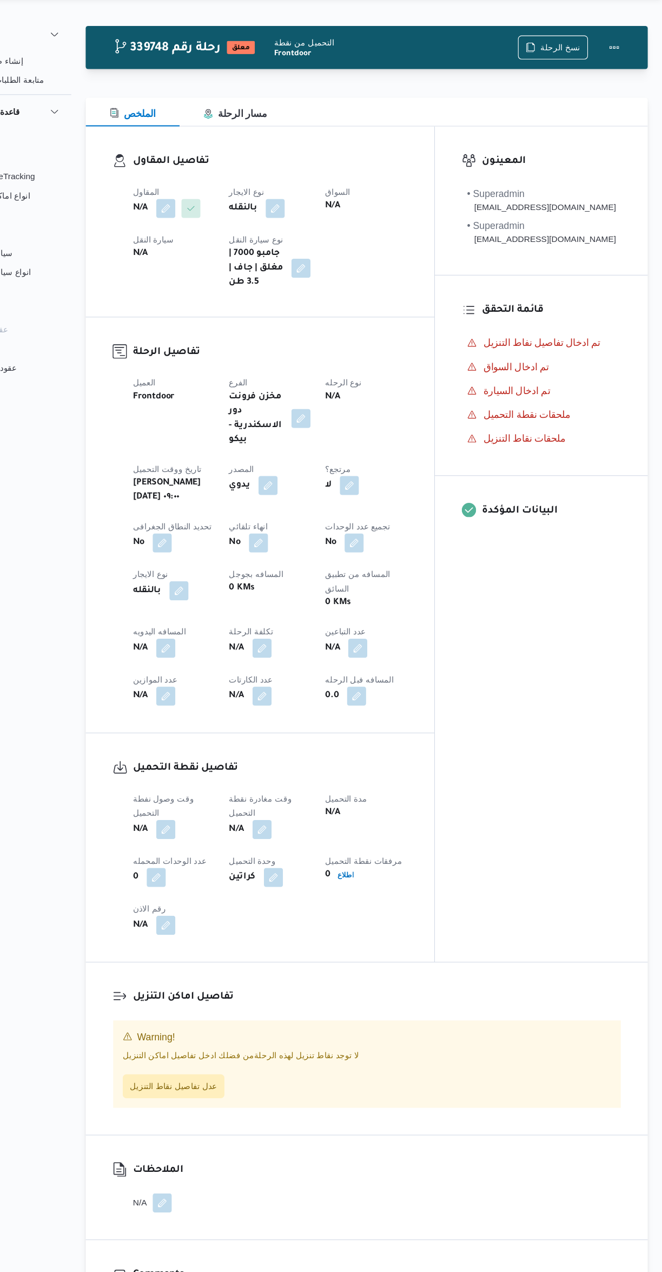
click at [645, 1026] on div "تفاصيل اماكن التنزيل Warning! لا توجد نقاط تنزيل لهذه الرحلة من فضلك ادخل تفاصي…" at bounding box center [395, 976] width 509 height 156
select select "ar"
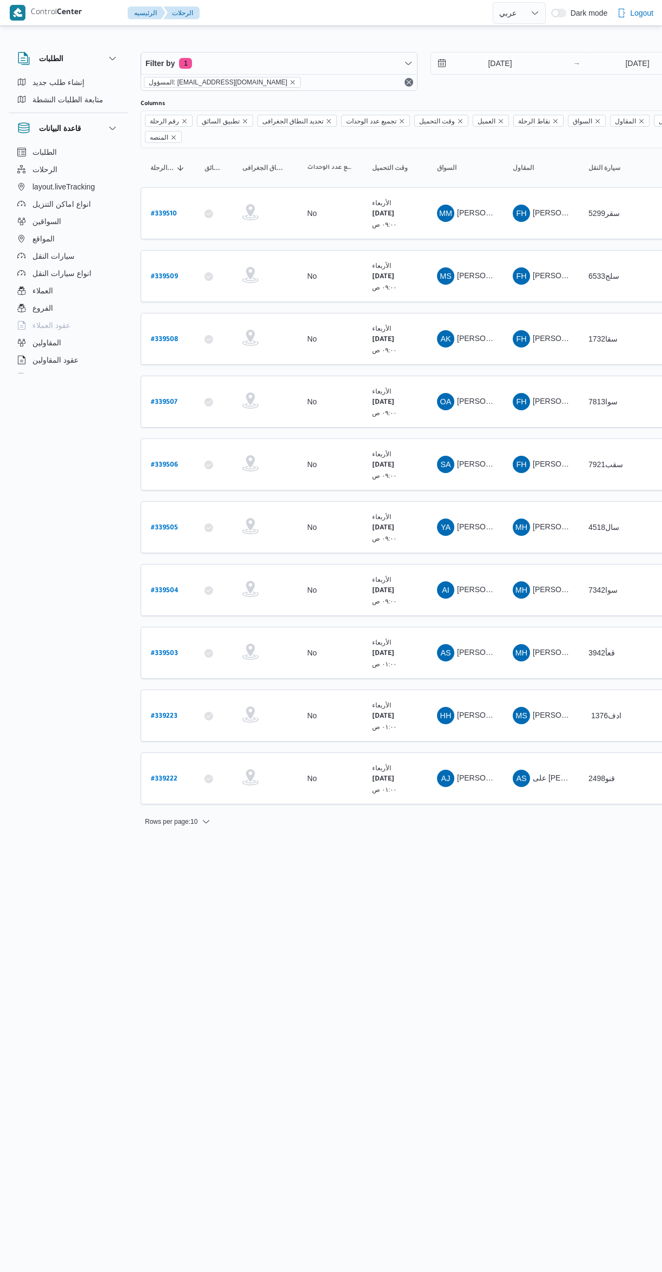
select select "ar"
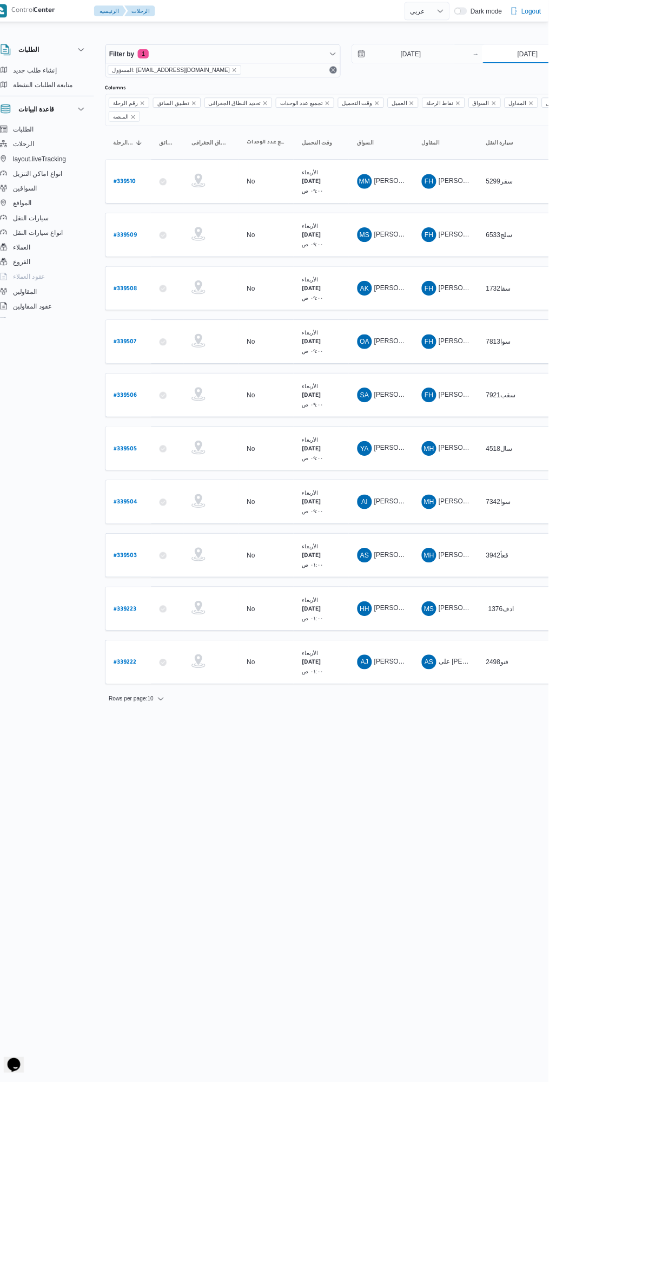
click at [650, 63] on input "24/9/2025" at bounding box center [638, 63] width 108 height 22
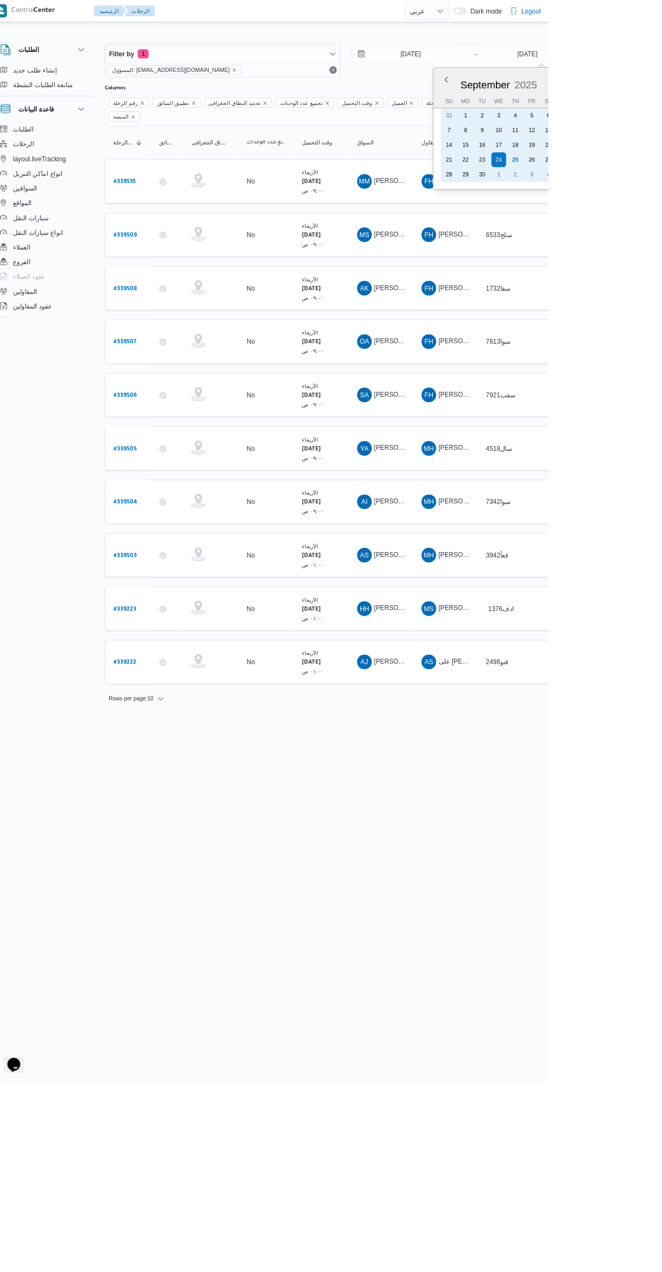
click at [630, 179] on div "25" at bounding box center [623, 187] width 17 height 17
type input "25/9/2025"
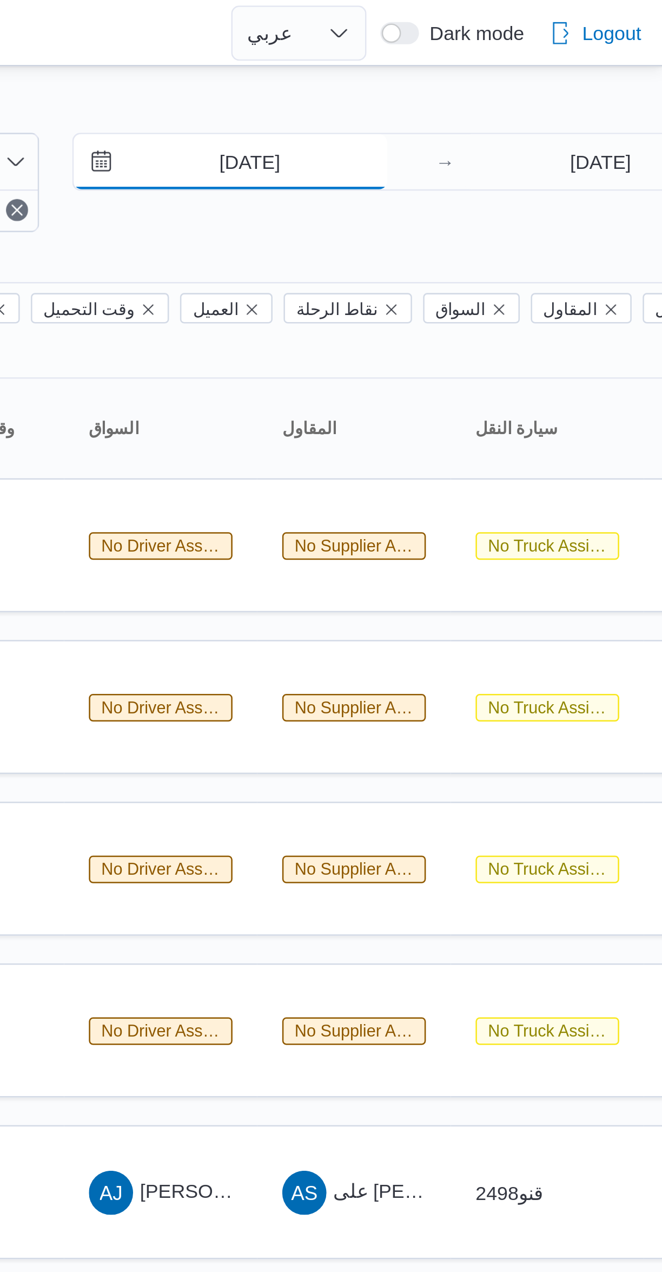
click at [503, 65] on input "24/9/2025" at bounding box center [492, 63] width 123 height 22
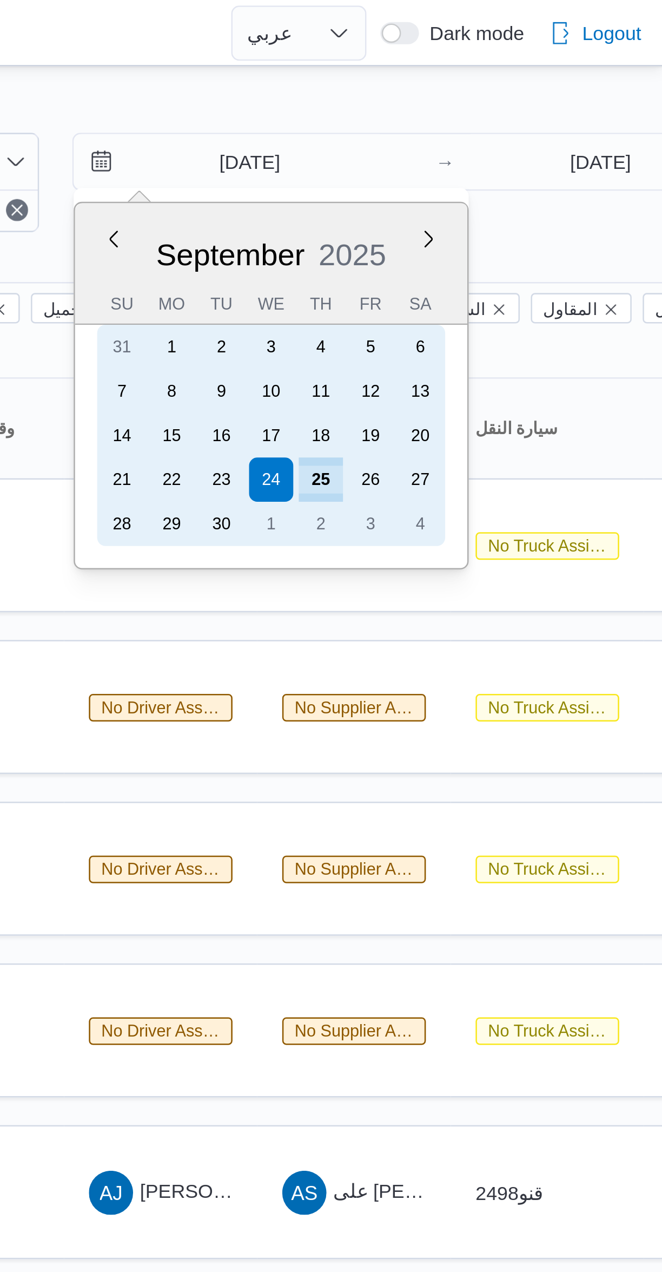
click at [529, 188] on div "25" at bounding box center [527, 187] width 17 height 17
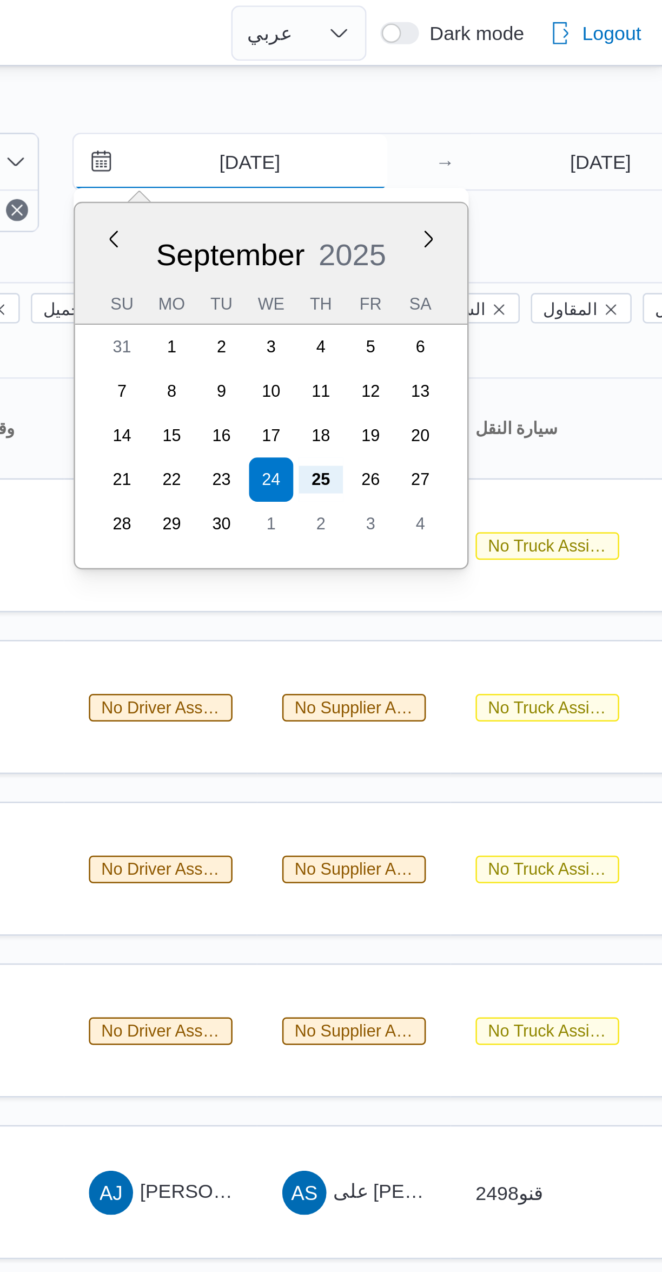
type input "25/9/2025"
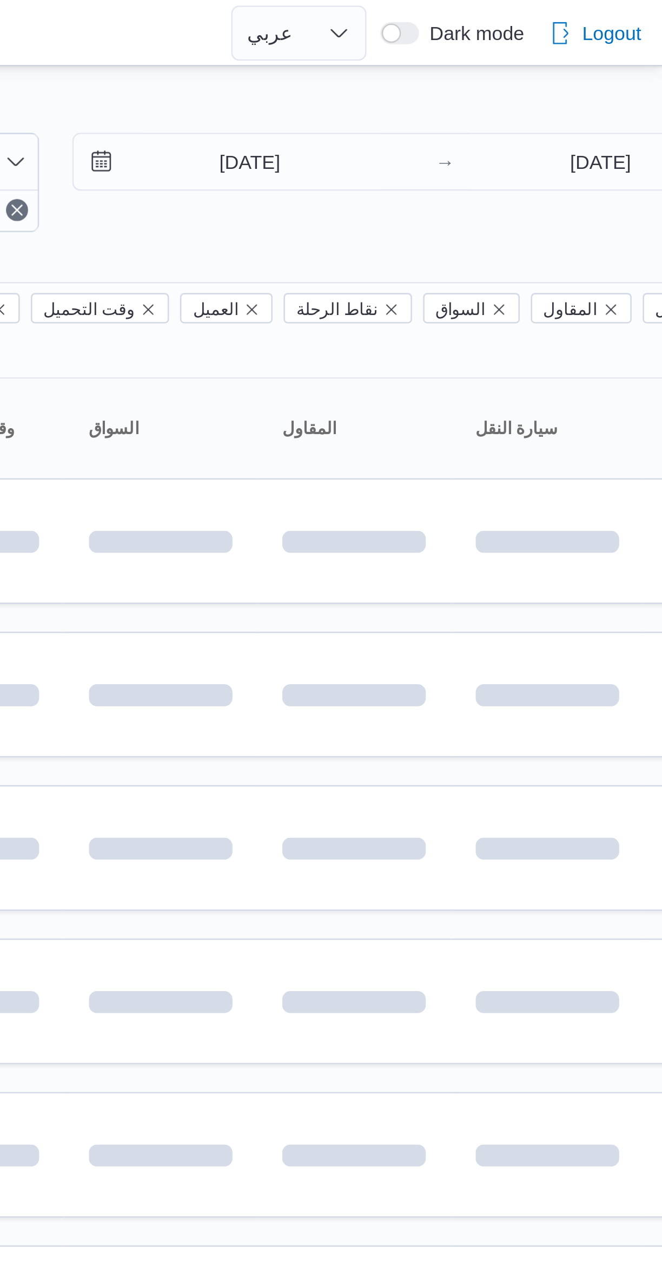
click at [547, 36] on div at bounding box center [465, 43] width 649 height 17
